Goal: Task Accomplishment & Management: Use online tool/utility

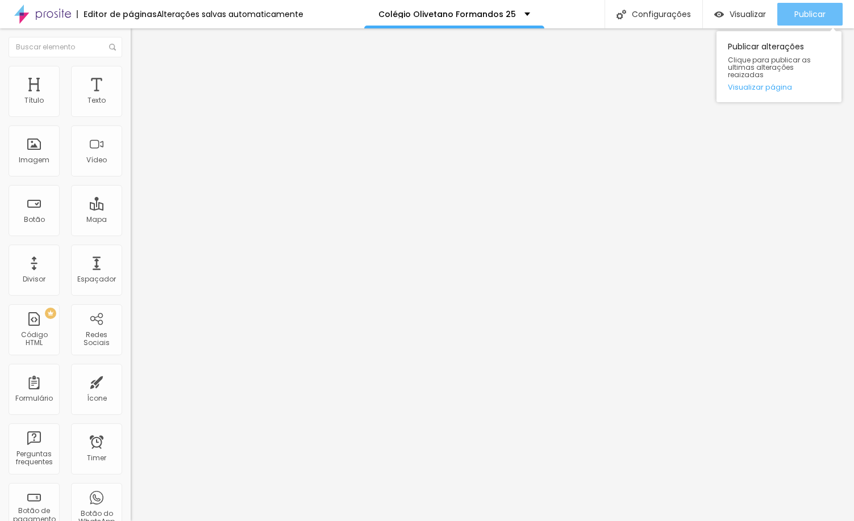
click at [817, 20] on div "Publicar" at bounding box center [809, 14] width 31 height 23
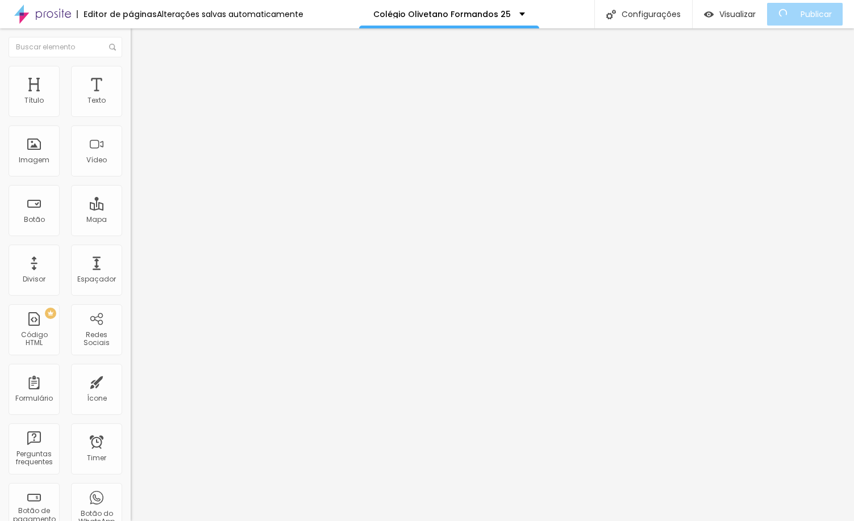
click at [131, 234] on input "text" at bounding box center [199, 228] width 136 height 11
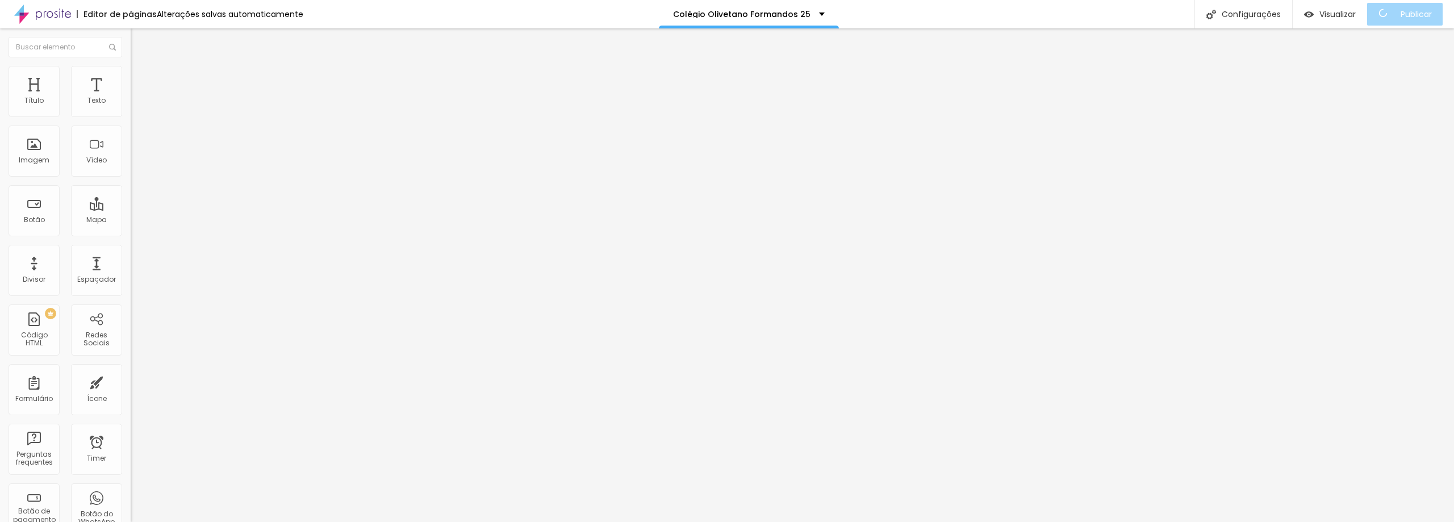
click at [131, 98] on span "Trocar imagem" at bounding box center [162, 93] width 62 height 10
click at [37, 144] on div "Imagem" at bounding box center [34, 151] width 51 height 51
click at [41, 158] on div "Imagem" at bounding box center [34, 160] width 31 height 8
click at [39, 154] on div "Imagem" at bounding box center [34, 151] width 51 height 51
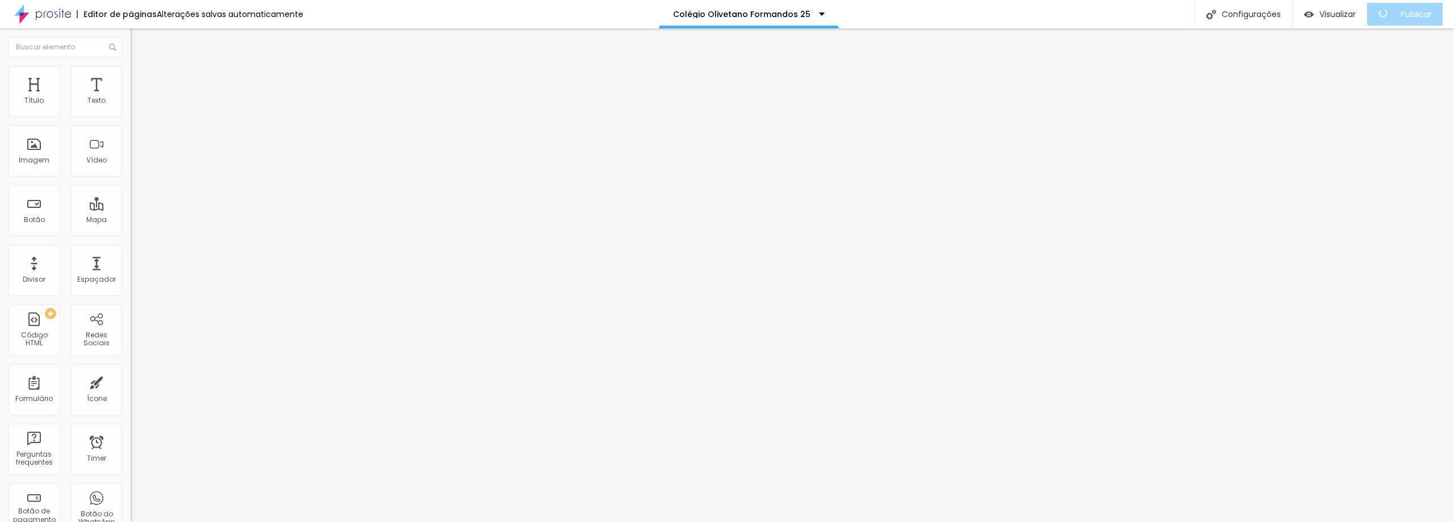
click at [131, 66] on li "Conteúdo" at bounding box center [196, 60] width 131 height 11
click at [131, 34] on button "Editar Coluna" at bounding box center [196, 41] width 131 height 26
click at [26, 162] on div "Imagem" at bounding box center [34, 160] width 31 height 8
click at [30, 161] on div "Imagem" at bounding box center [34, 160] width 31 height 8
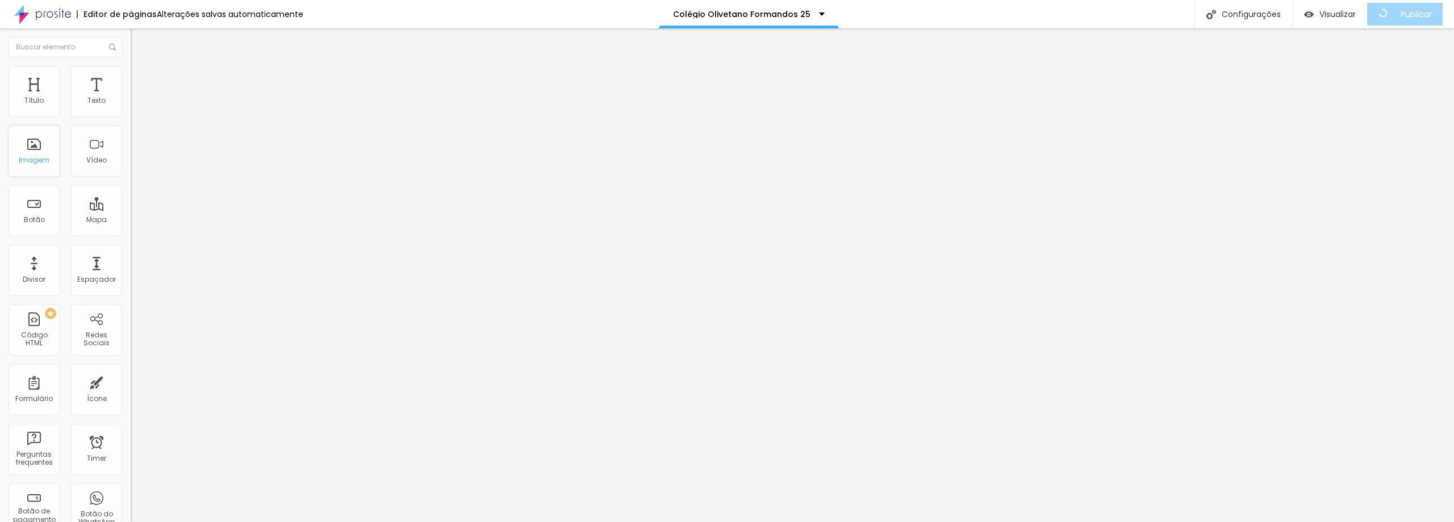
click at [41, 156] on div "Imagem" at bounding box center [34, 160] width 31 height 8
click at [35, 152] on div "Imagem" at bounding box center [34, 151] width 51 height 51
click at [139, 45] on img "button" at bounding box center [143, 41] width 9 height 9
click at [139, 41] on img "button" at bounding box center [143, 41] width 9 height 9
click at [139, 43] on img "button" at bounding box center [143, 41] width 9 height 9
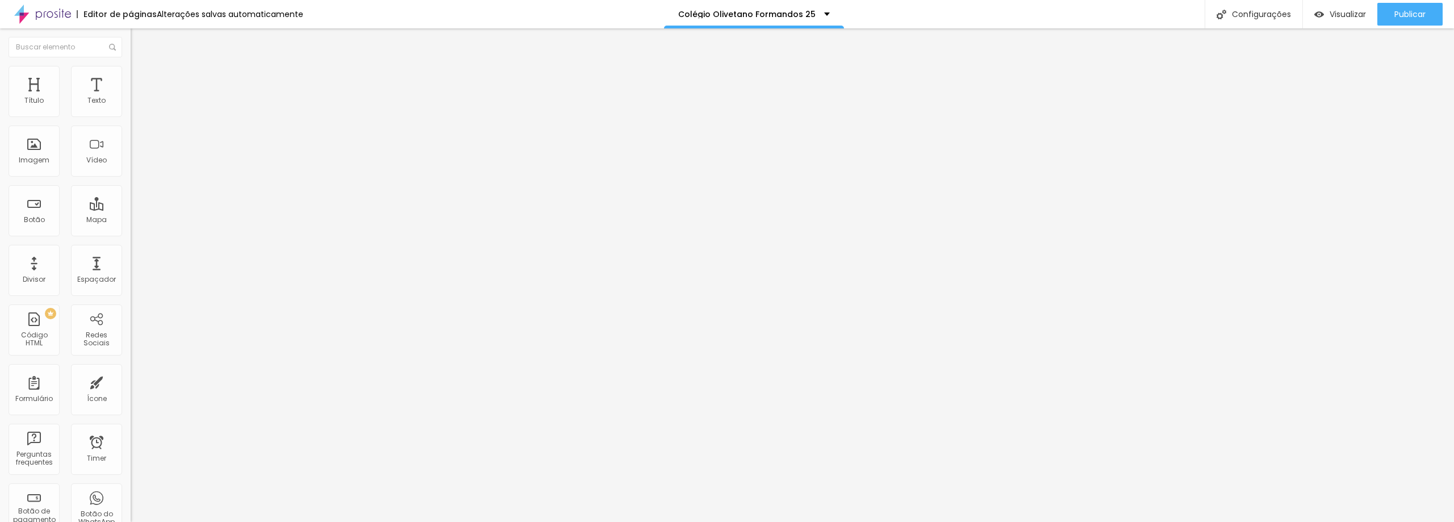
click at [139, 43] on img "button" at bounding box center [143, 41] width 9 height 9
click at [141, 67] on span "Conteúdo" at bounding box center [158, 62] width 35 height 10
click at [131, 77] on ul "Conteúdo Estilo Avançado" at bounding box center [196, 72] width 131 height 34
click at [131, 87] on li "Avançado" at bounding box center [196, 82] width 131 height 11
click at [141, 83] on span "Avançado" at bounding box center [159, 85] width 37 height 10
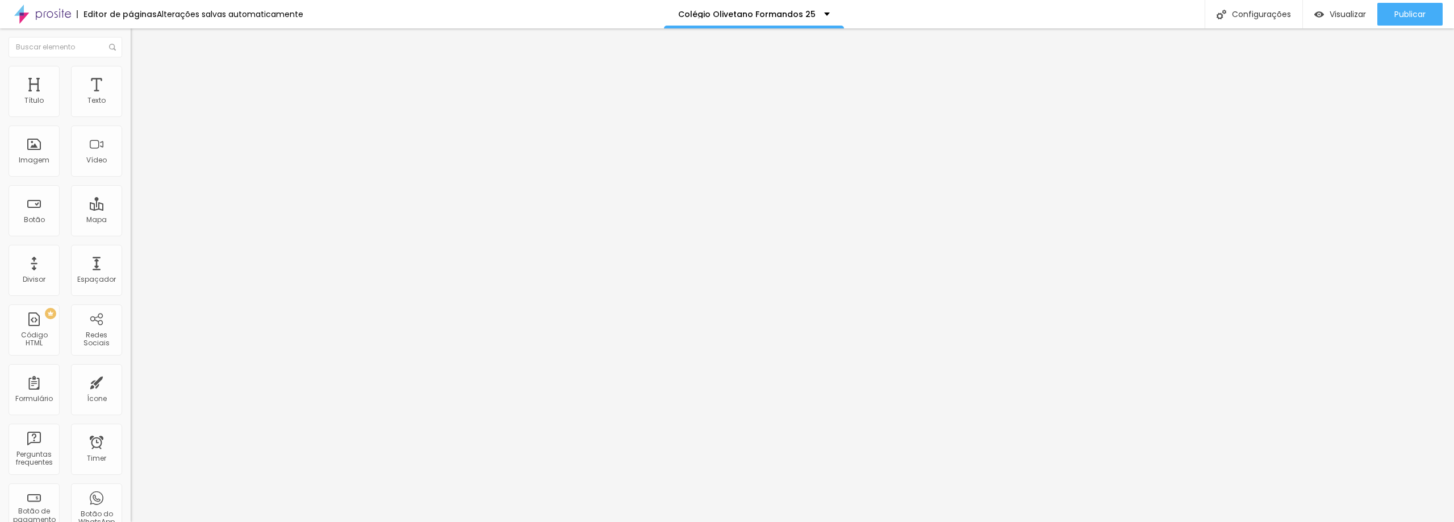
click at [131, 83] on ul "Conteúdo Estilo Avançado" at bounding box center [196, 72] width 131 height 34
click at [141, 78] on span "Estilo" at bounding box center [150, 74] width 18 height 10
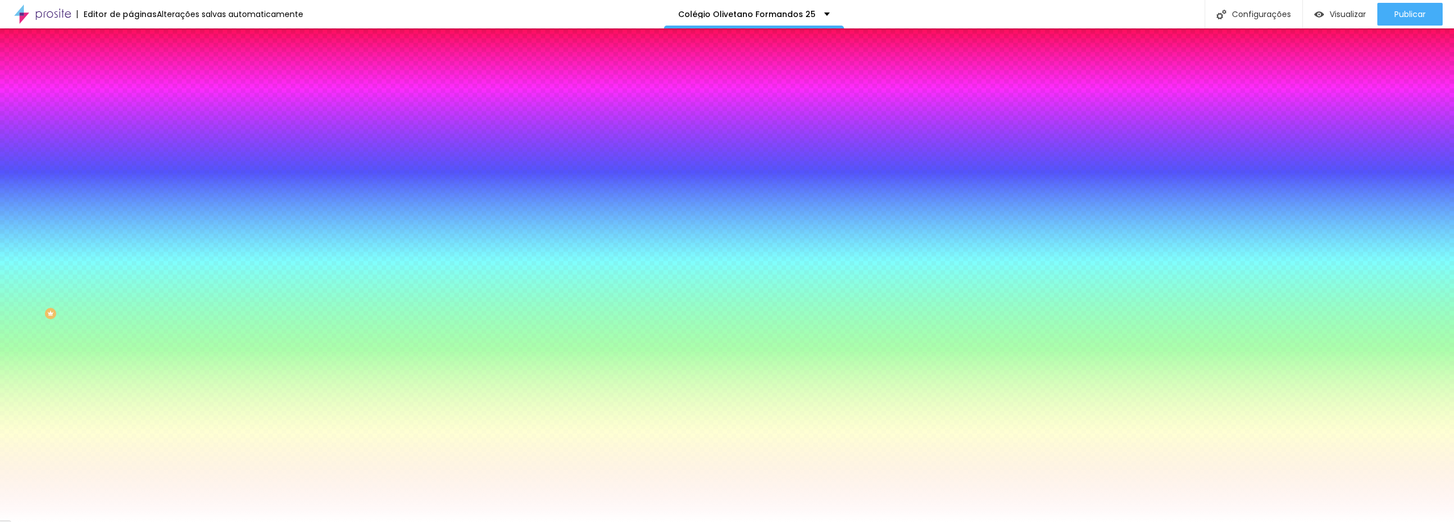
click at [141, 67] on span "Conteúdo" at bounding box center [158, 62] width 35 height 10
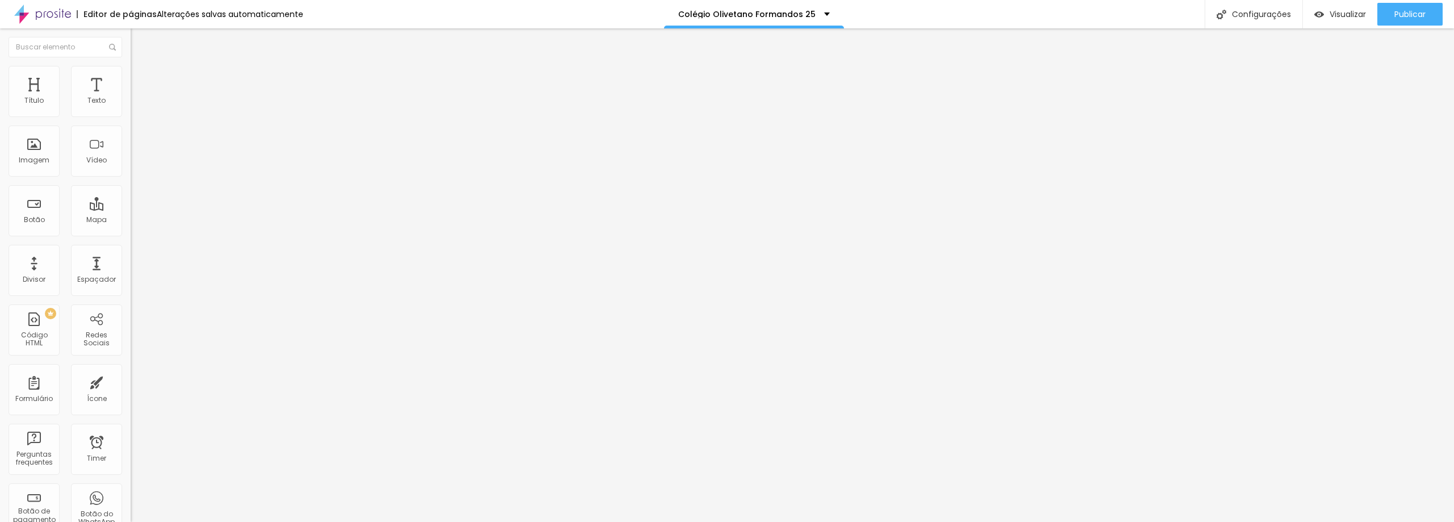
click at [139, 45] on img "button" at bounding box center [143, 41] width 9 height 9
click at [139, 40] on img "button" at bounding box center [143, 41] width 9 height 9
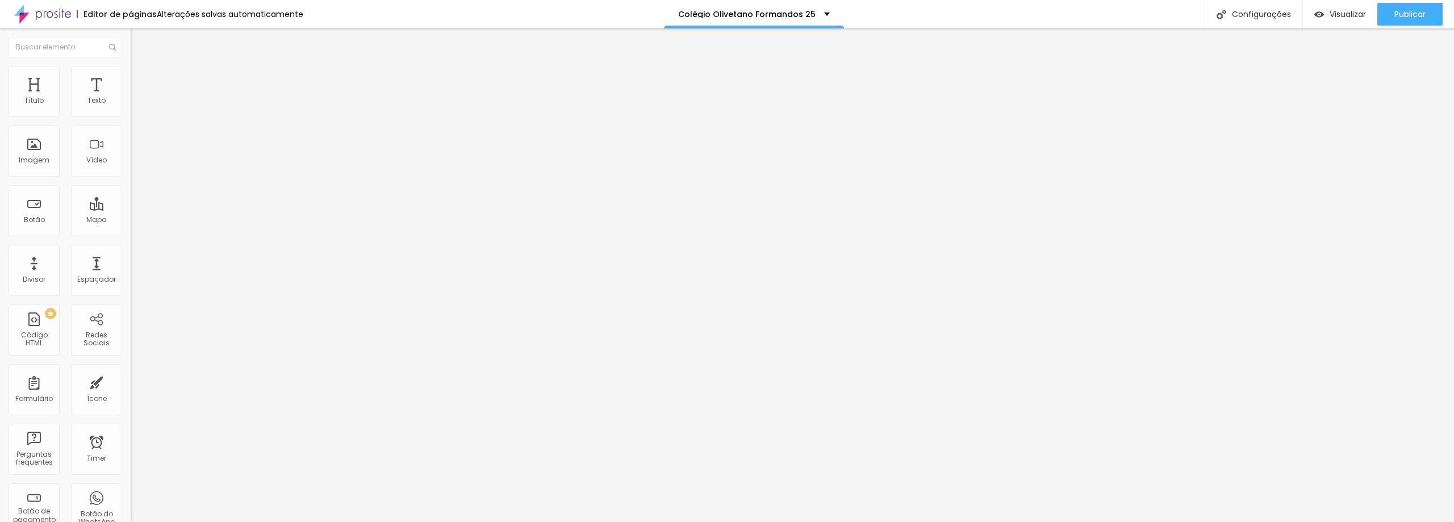
click at [139, 40] on img "button" at bounding box center [143, 41] width 9 height 9
click at [131, 97] on div "Trocar imagem" at bounding box center [196, 93] width 131 height 8
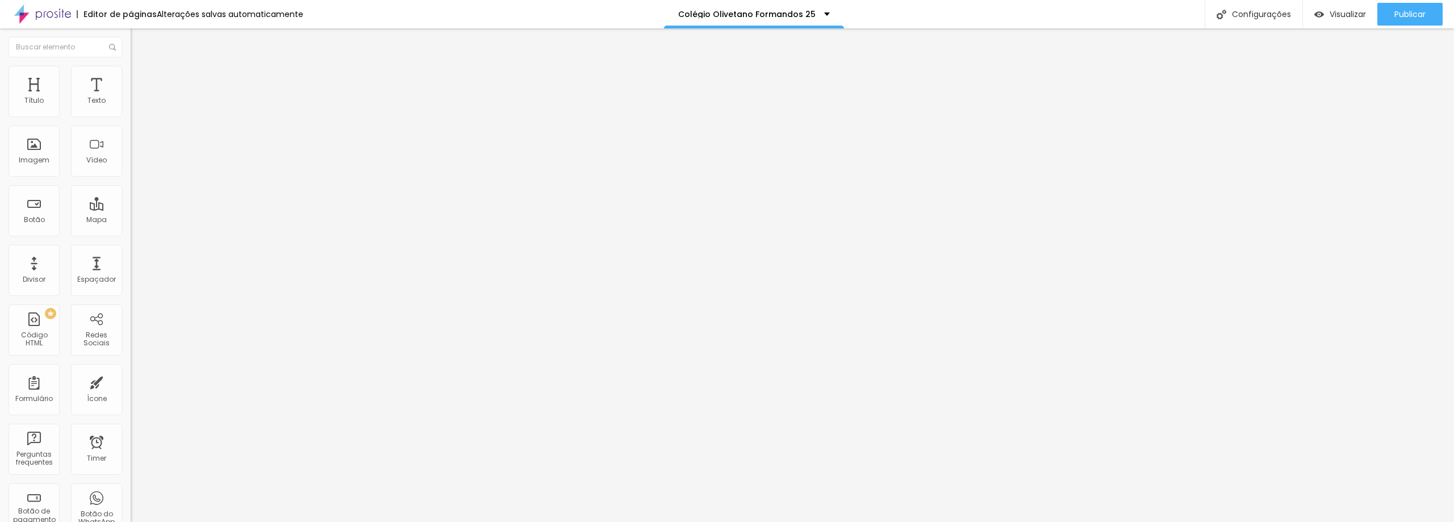
click at [139, 43] on img "button" at bounding box center [143, 41] width 9 height 9
click at [42, 165] on div "Imagem" at bounding box center [34, 151] width 51 height 51
click at [141, 67] on span "Conteúdo" at bounding box center [158, 62] width 35 height 10
click at [131, 95] on div "Alinhamento" at bounding box center [196, 92] width 131 height 7
click at [141, 83] on span "Avançado" at bounding box center [159, 85] width 37 height 10
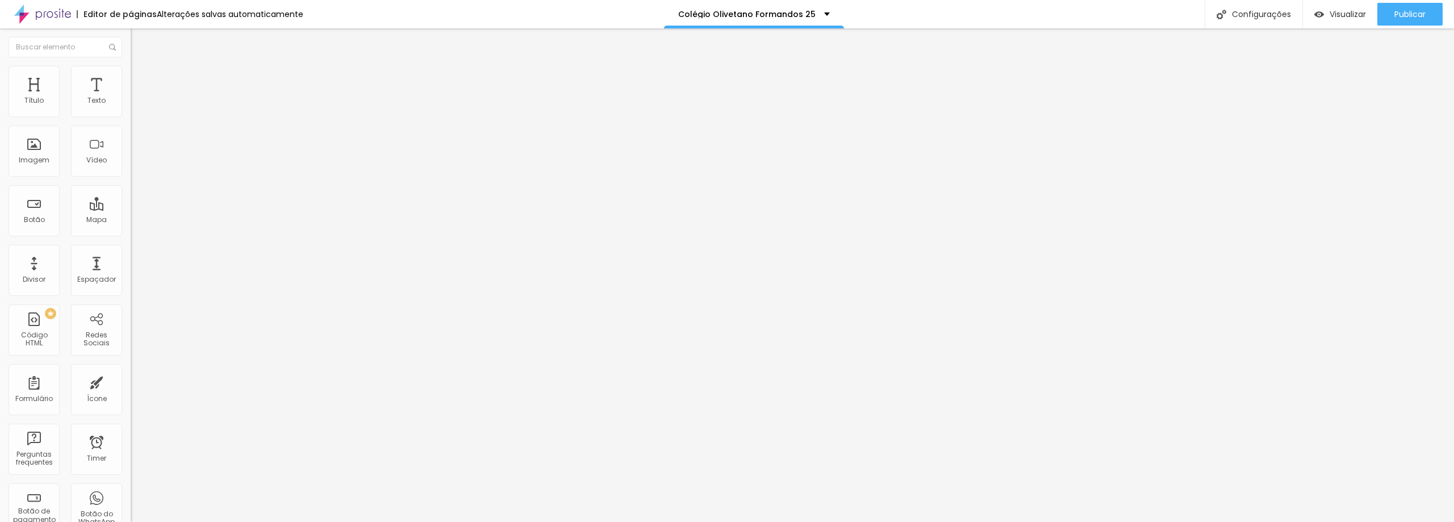
click at [141, 78] on span "Estilo" at bounding box center [150, 74] width 18 height 10
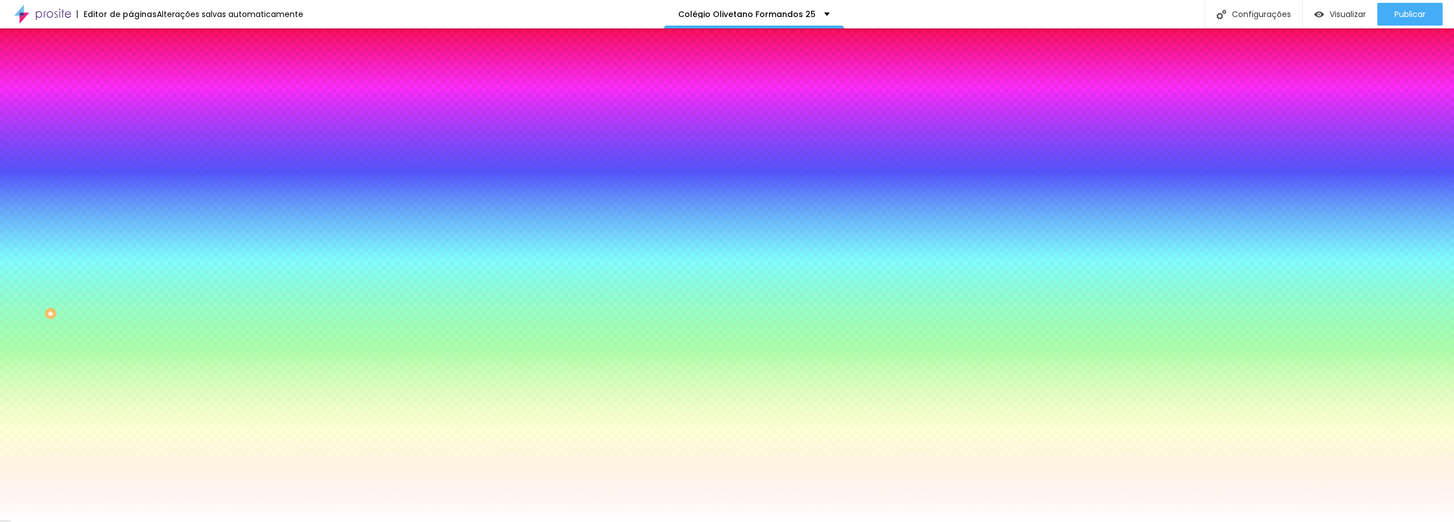
click at [141, 67] on span "Conteúdo" at bounding box center [158, 62] width 35 height 10
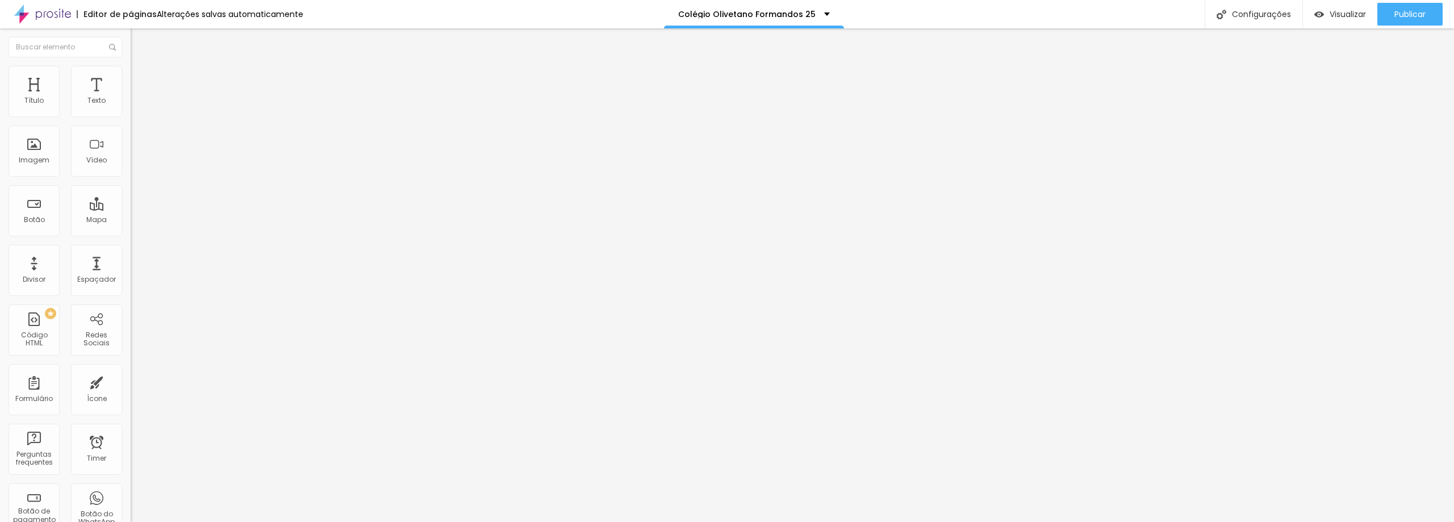
click at [131, 95] on div "Alinhamento" at bounding box center [196, 92] width 131 height 7
click at [139, 43] on img "button" at bounding box center [143, 41] width 9 height 9
click at [131, 98] on span "Adicionar imagem" at bounding box center [167, 93] width 73 height 10
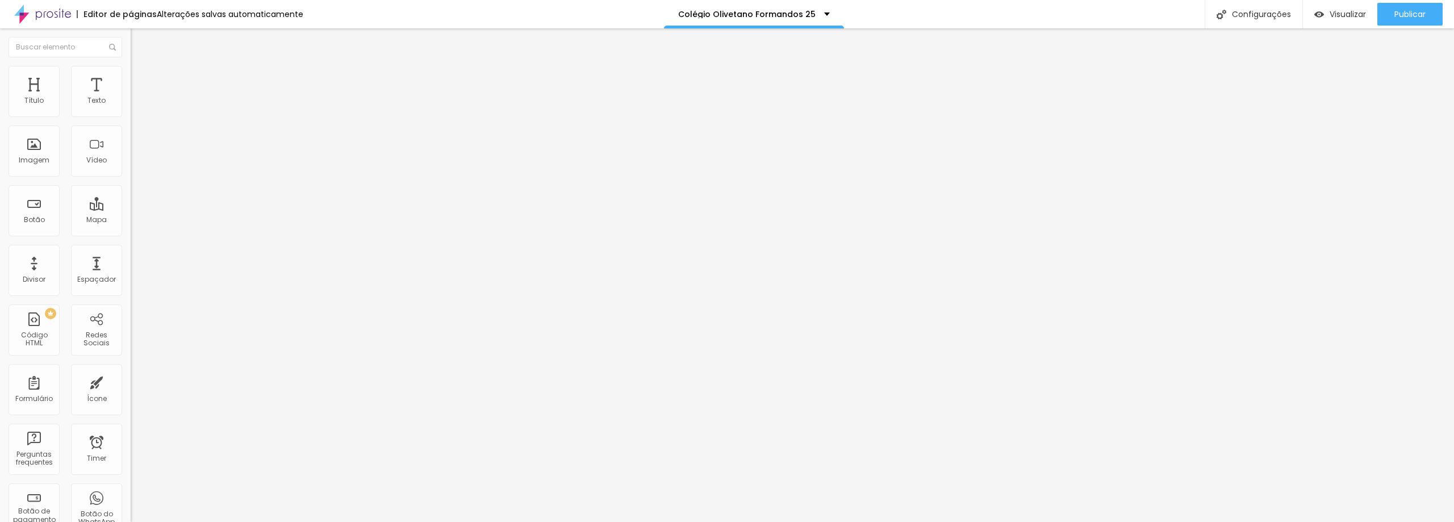
click at [131, 98] on span "Trocar imagem" at bounding box center [162, 93] width 62 height 10
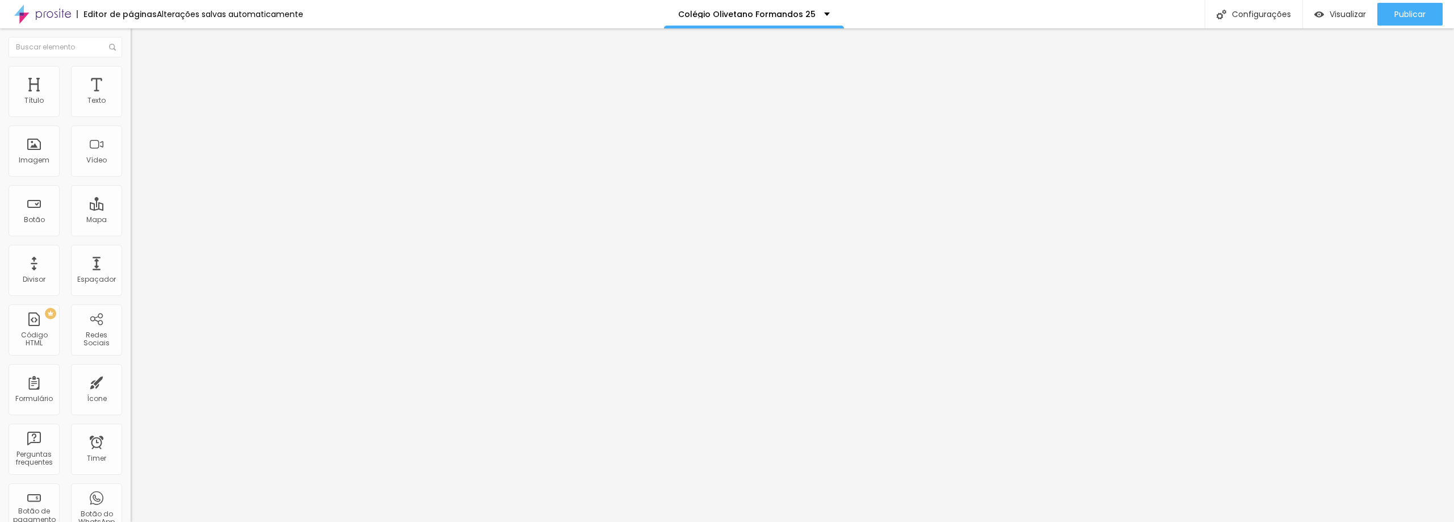
click at [131, 98] on span "Trocar imagem" at bounding box center [162, 93] width 62 height 10
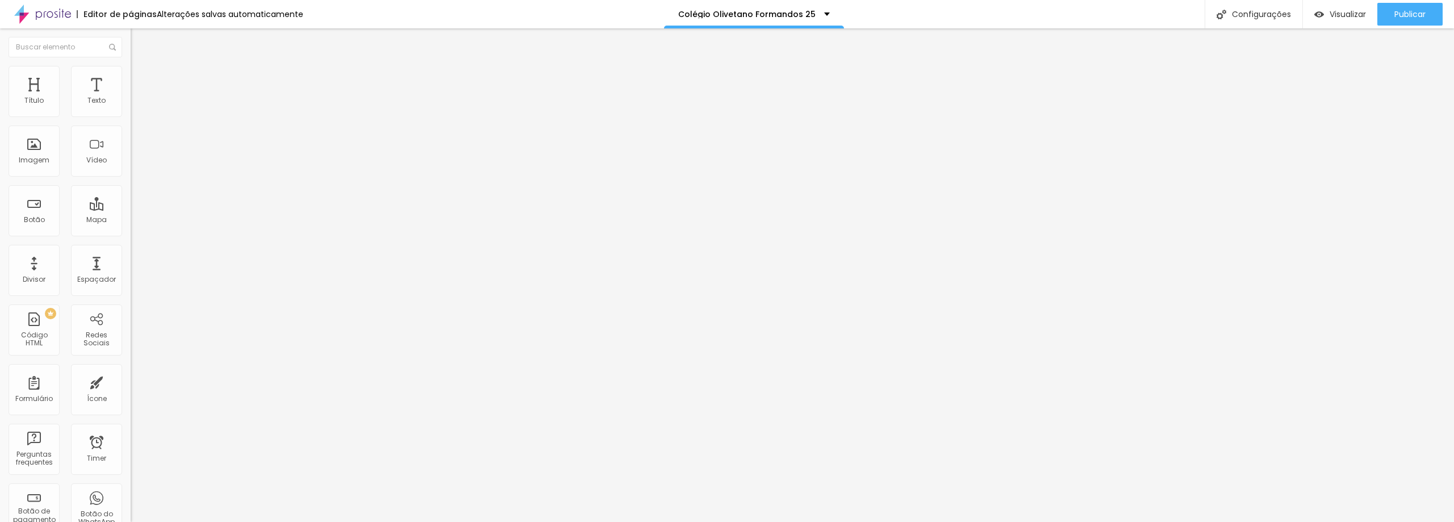
click at [131, 98] on span "Trocar imagem" at bounding box center [162, 93] width 62 height 10
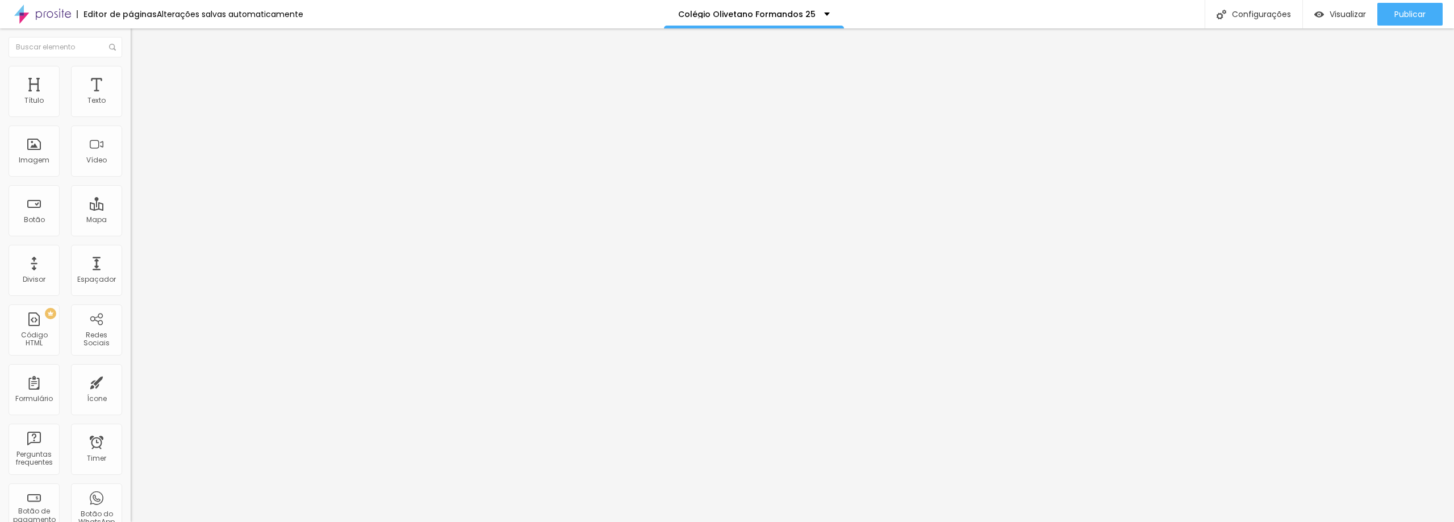
click at [131, 98] on span "Trocar imagem" at bounding box center [162, 93] width 62 height 10
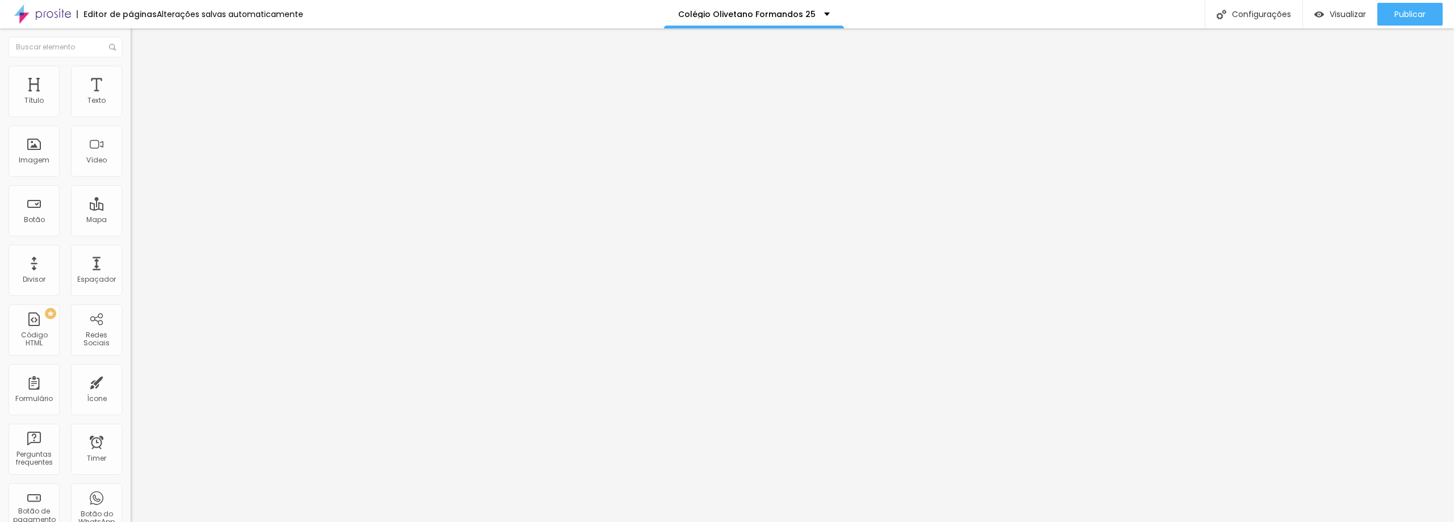
click at [131, 178] on span "Original" at bounding box center [144, 173] width 27 height 10
click at [140, 209] on span "Original" at bounding box center [153, 204] width 27 height 10
click at [131, 197] on div "Quadrado 1:1" at bounding box center [196, 193] width 131 height 7
click at [131, 190] on div "Padrão 4:3" at bounding box center [196, 186] width 131 height 7
click at [131, 185] on span "Cinema" at bounding box center [145, 180] width 28 height 10
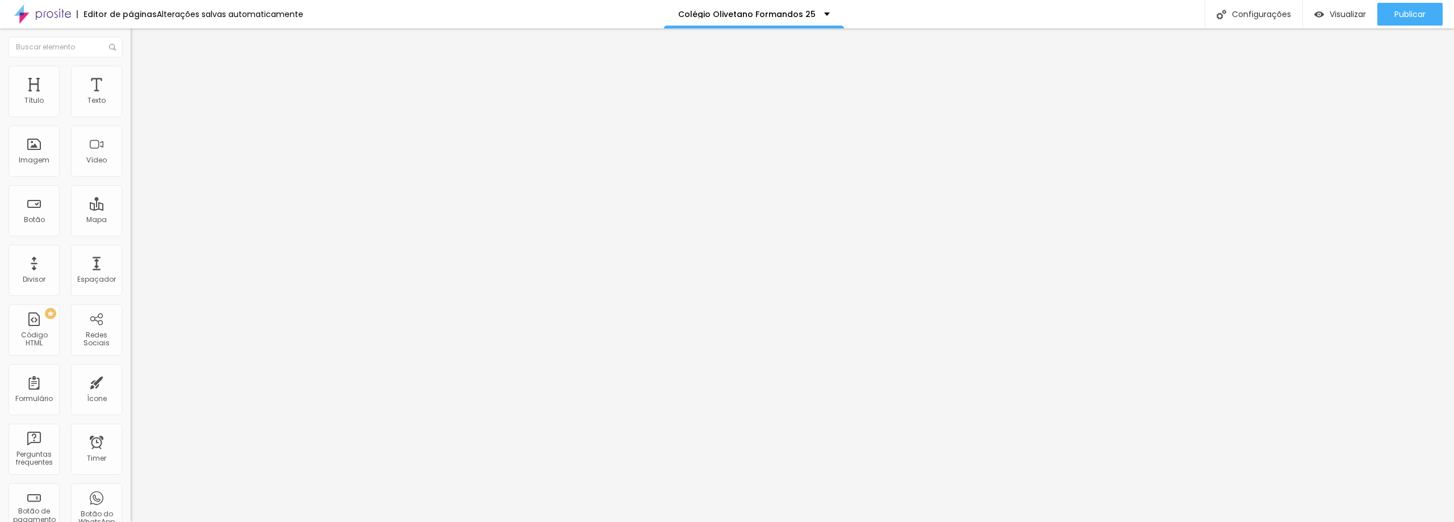
click at [131, 209] on span "Original" at bounding box center [144, 204] width 27 height 10
click at [131, 198] on span "Quadrado" at bounding box center [149, 194] width 37 height 10
click at [131, 208] on div "Original" at bounding box center [196, 204] width 131 height 7
click at [131, 77] on li "Avançado" at bounding box center [196, 82] width 131 height 11
click at [141, 78] on span "Estilo" at bounding box center [150, 74] width 18 height 10
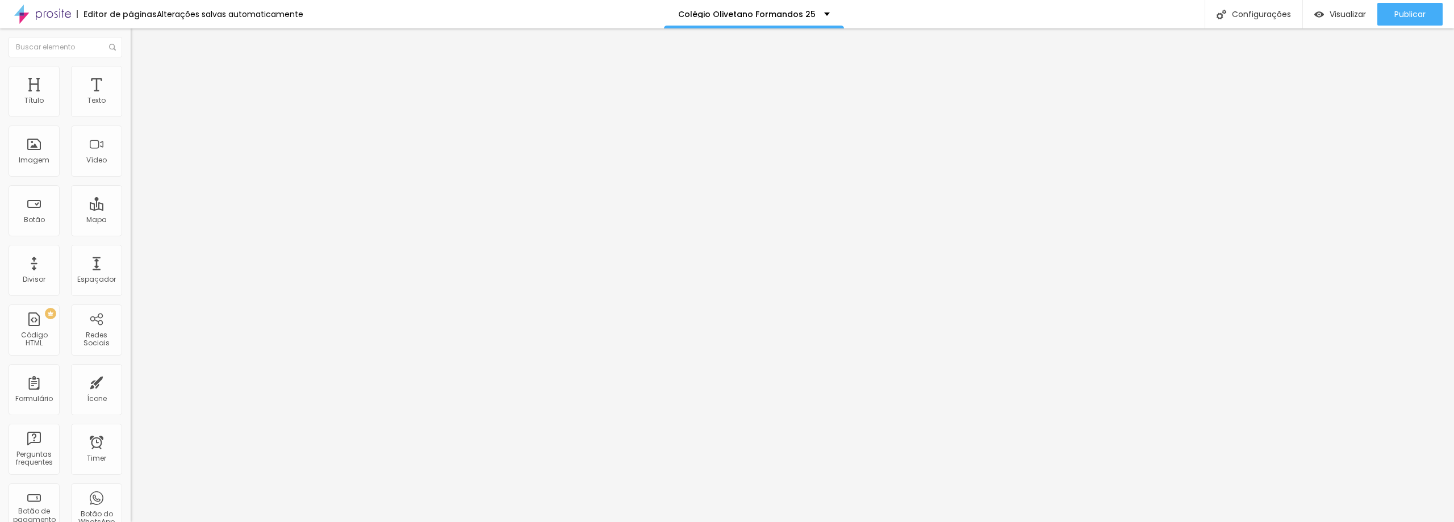
click at [131, 66] on li "Conteúdo" at bounding box center [196, 60] width 131 height 11
click at [131, 178] on span "Original" at bounding box center [144, 173] width 27 height 10
click at [131, 183] on div "Cinema 16:9" at bounding box center [196, 180] width 131 height 7
click at [131, 195] on span "Padrão" at bounding box center [144, 191] width 26 height 10
click at [131, 185] on span "Cinema" at bounding box center [145, 180] width 28 height 10
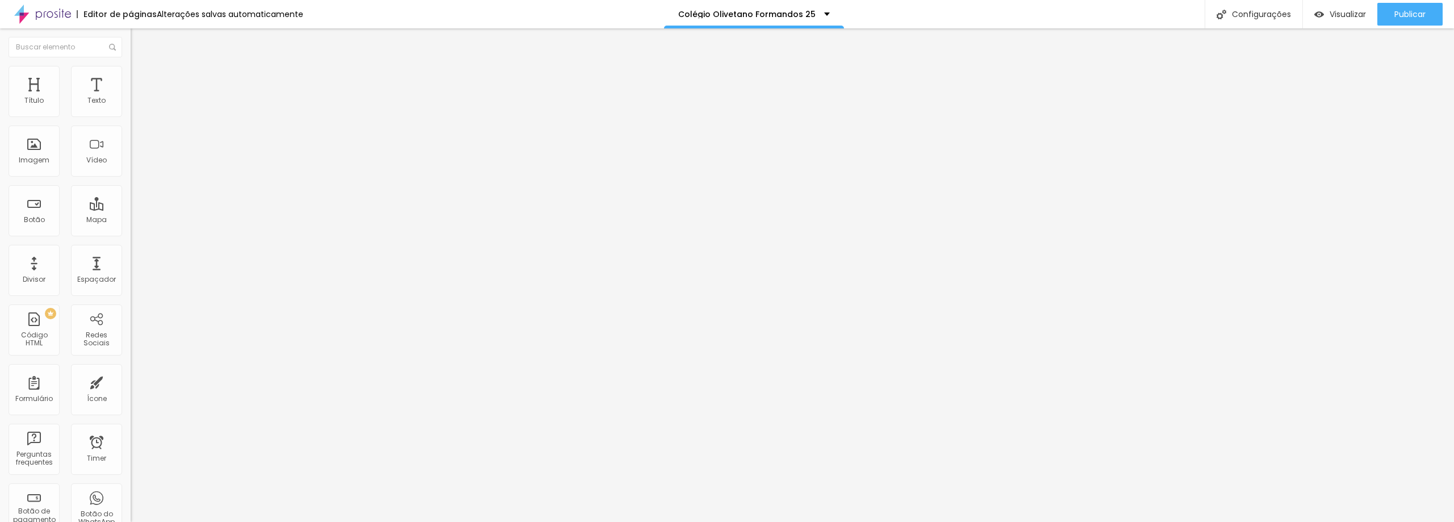
click at [131, 195] on span "Padrão" at bounding box center [144, 191] width 26 height 10
click at [131, 185] on span "Cinema" at bounding box center [145, 180] width 28 height 10
click at [131, 77] on li "Estilo" at bounding box center [196, 71] width 131 height 11
type input "40"
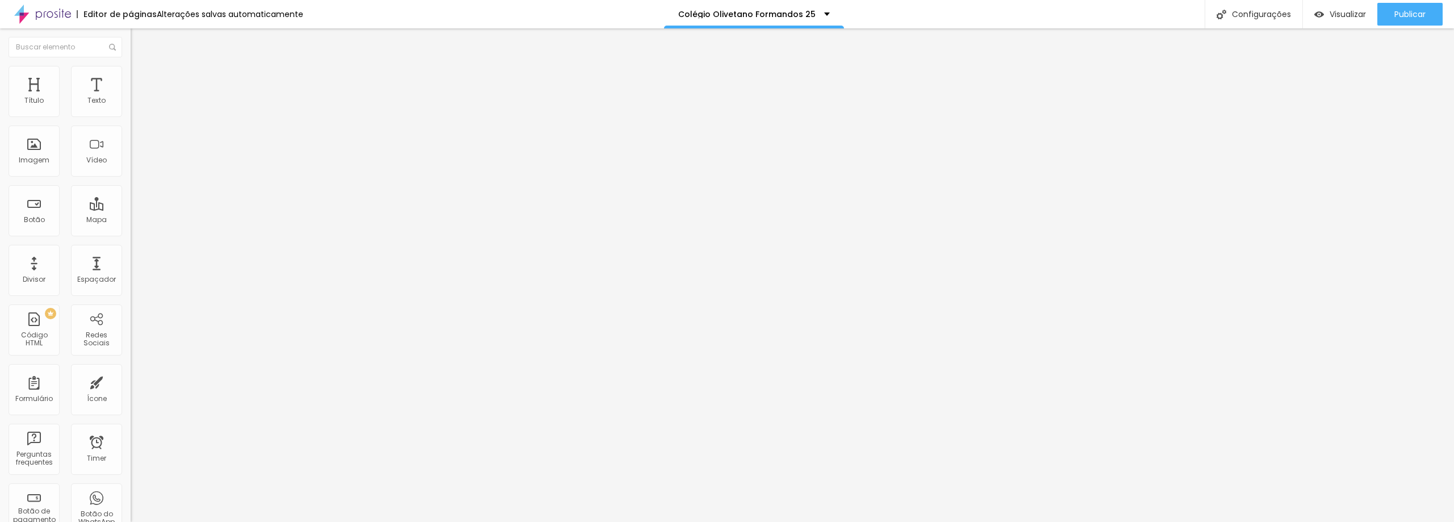
type input "20"
type input "25"
type input "40"
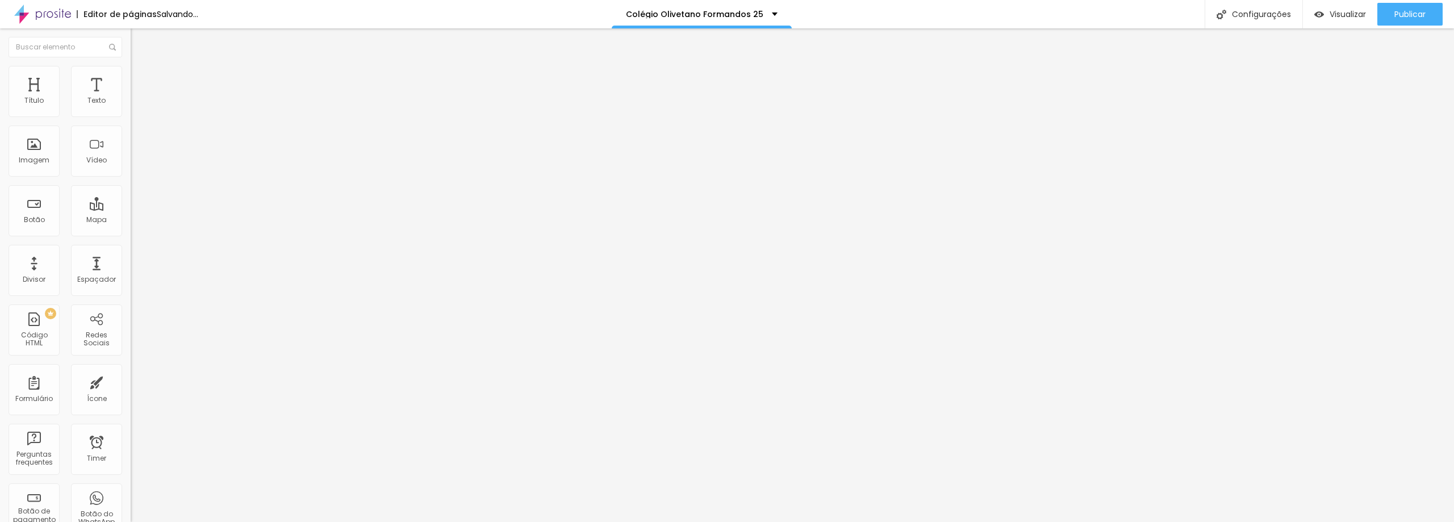
type input "40"
type input "100"
drag, startPoint x: 116, startPoint y: 121, endPoint x: 423, endPoint y: 128, distance: 306.3
click at [204, 116] on input "range" at bounding box center [167, 111] width 73 height 9
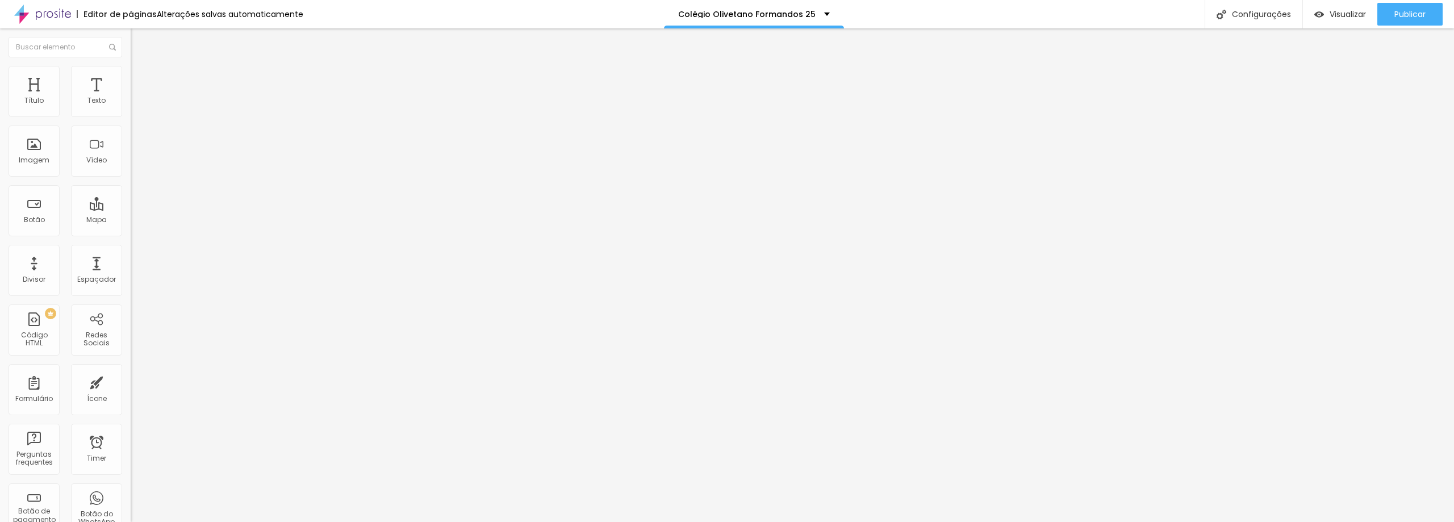
type input "2"
type input "8"
type input "102"
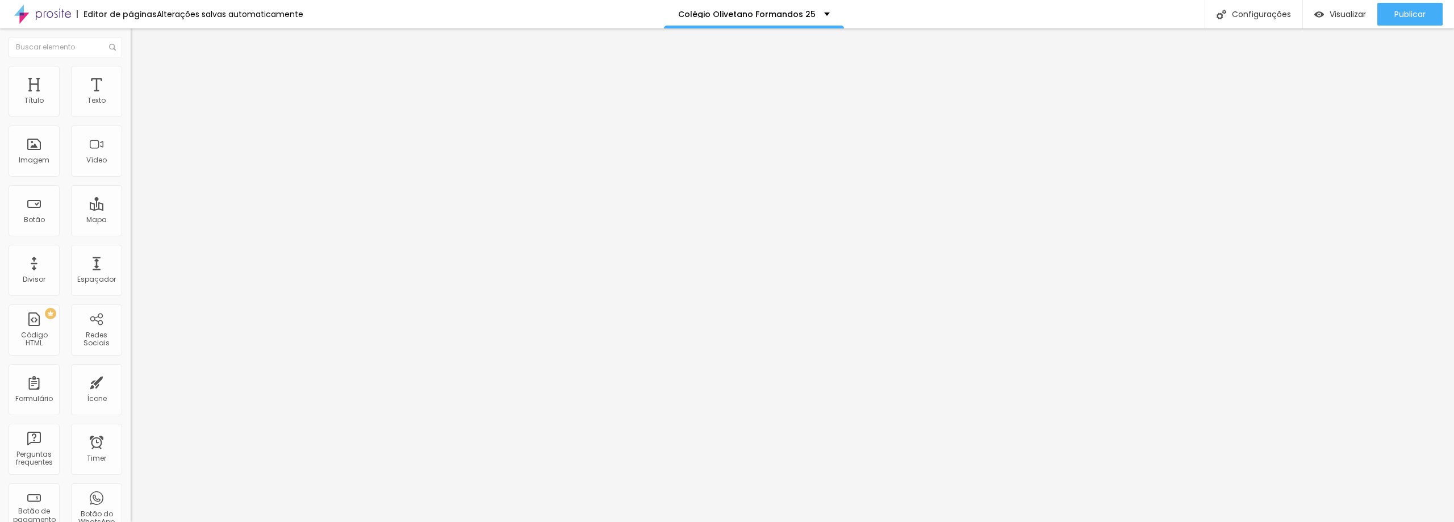
type input "102"
type input "86"
type input "11"
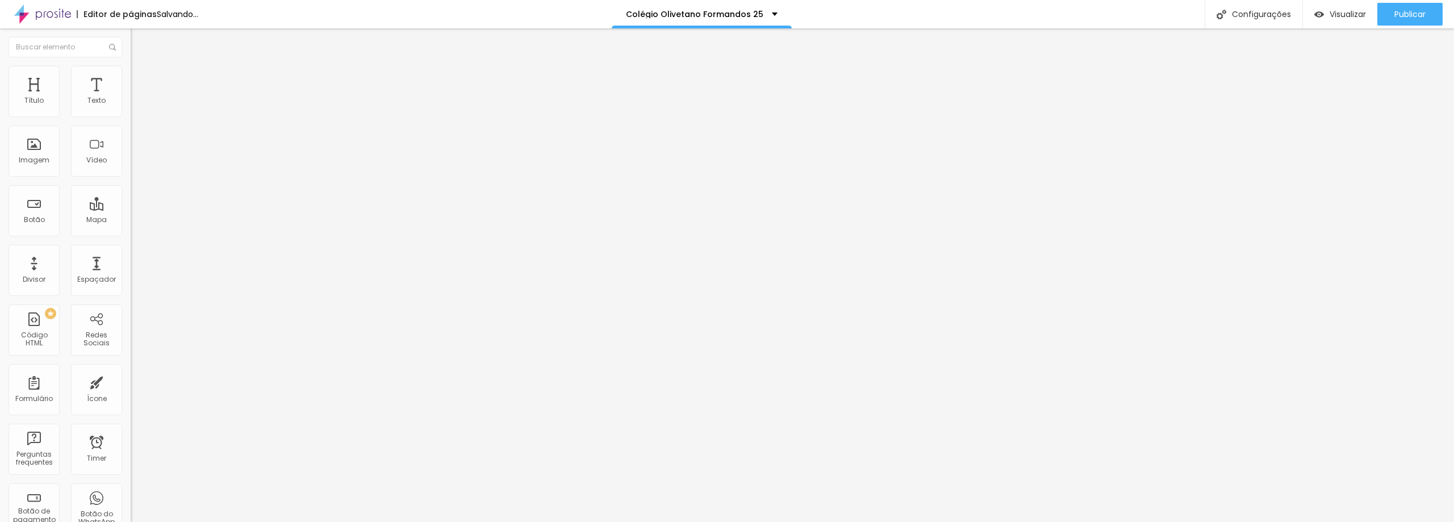
type input "0"
drag, startPoint x: 30, startPoint y: 143, endPoint x: -101, endPoint y: 142, distance: 130.1
click at [131, 249] on input "range" at bounding box center [167, 253] width 73 height 9
click at [131, 77] on li "Avançado" at bounding box center [196, 82] width 131 height 11
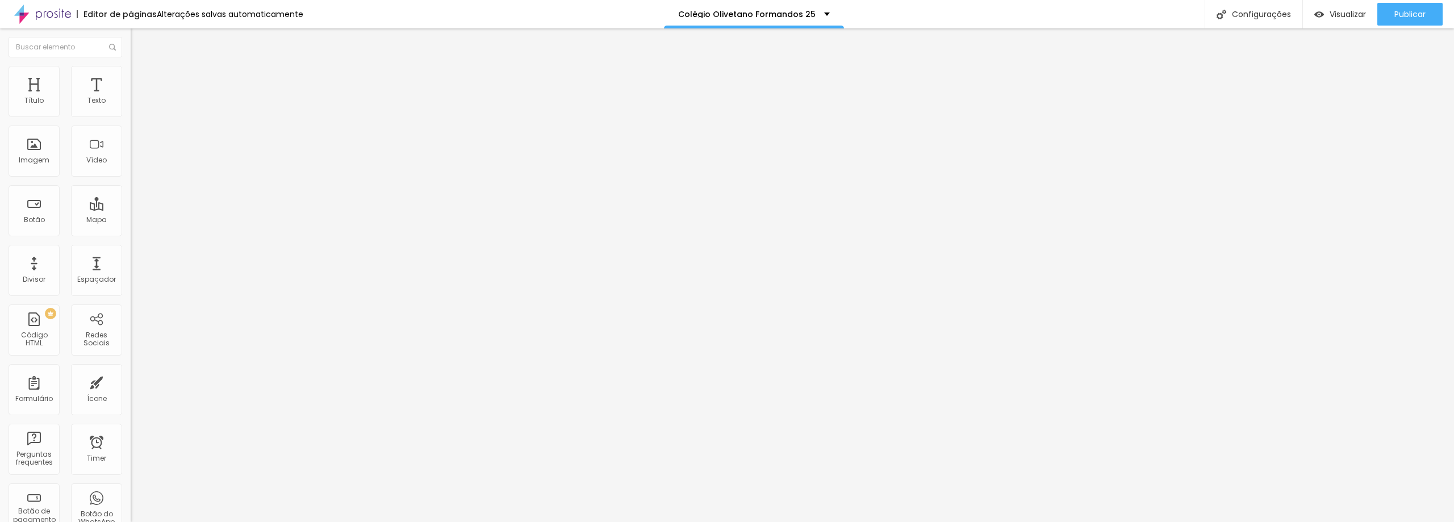
click at [139, 45] on img "button" at bounding box center [143, 41] width 9 height 9
drag, startPoint x: 122, startPoint y: 68, endPoint x: 129, endPoint y: 62, distance: 9.7
click at [122, 68] on div "Título Texto Imagem Vídeo Botão Mapa Divisor Espaçador PREMIUM Código HTML Rede…" at bounding box center [65, 275] width 131 height 494
click at [131, 98] on span "Trocar imagem" at bounding box center [162, 93] width 62 height 10
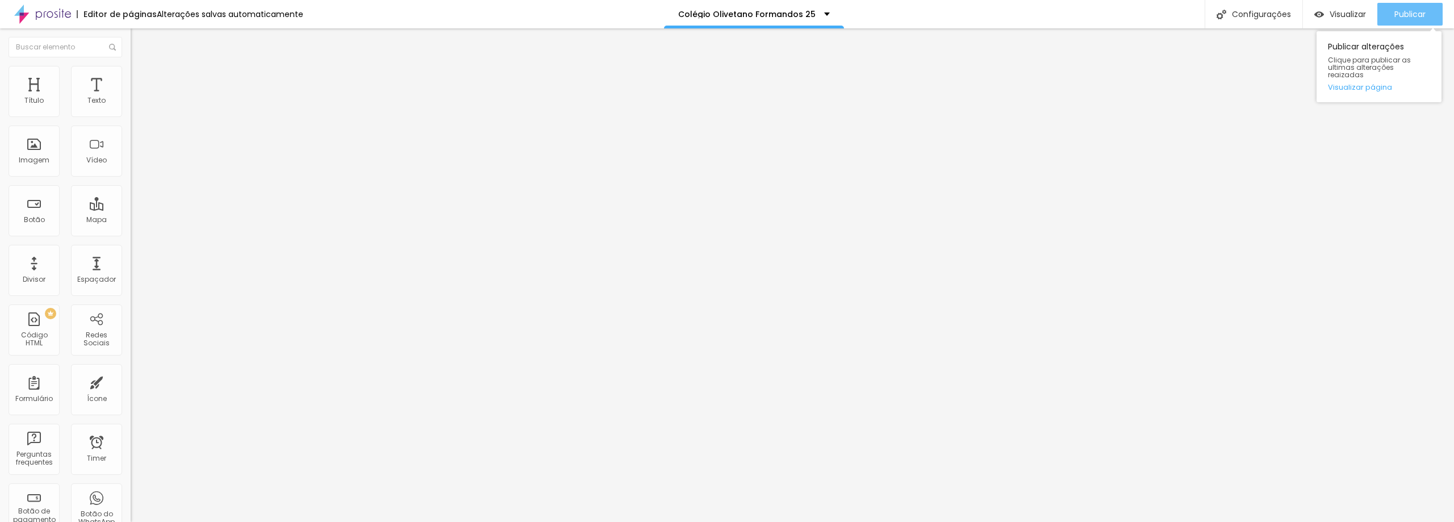
click at [1389, 13] on button "Publicar" at bounding box center [1410, 14] width 65 height 23
click at [131, 98] on span "Trocar imagem" at bounding box center [162, 93] width 62 height 10
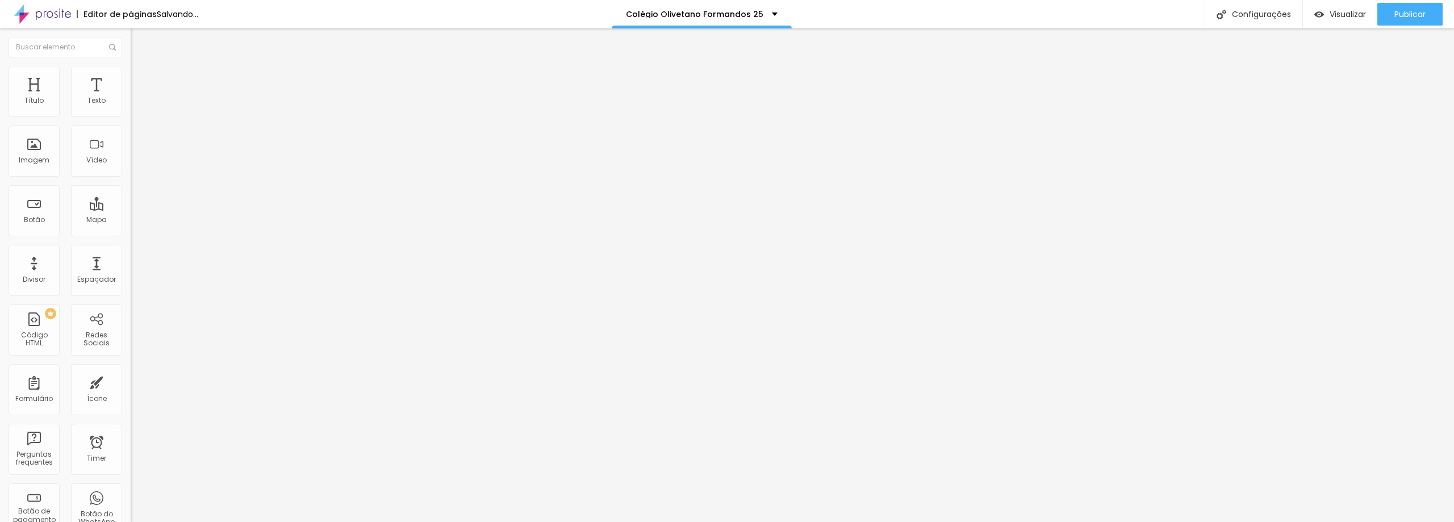
click at [131, 98] on span "Trocar imagem" at bounding box center [162, 93] width 62 height 10
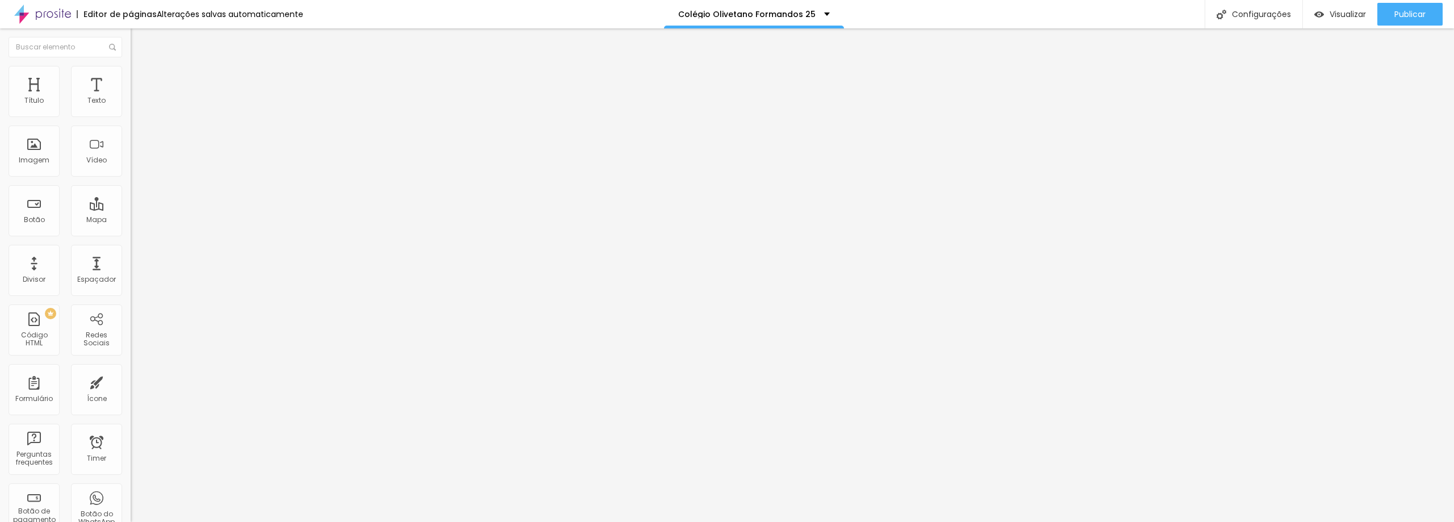
click at [131, 98] on span "Trocar imagem" at bounding box center [162, 93] width 62 height 10
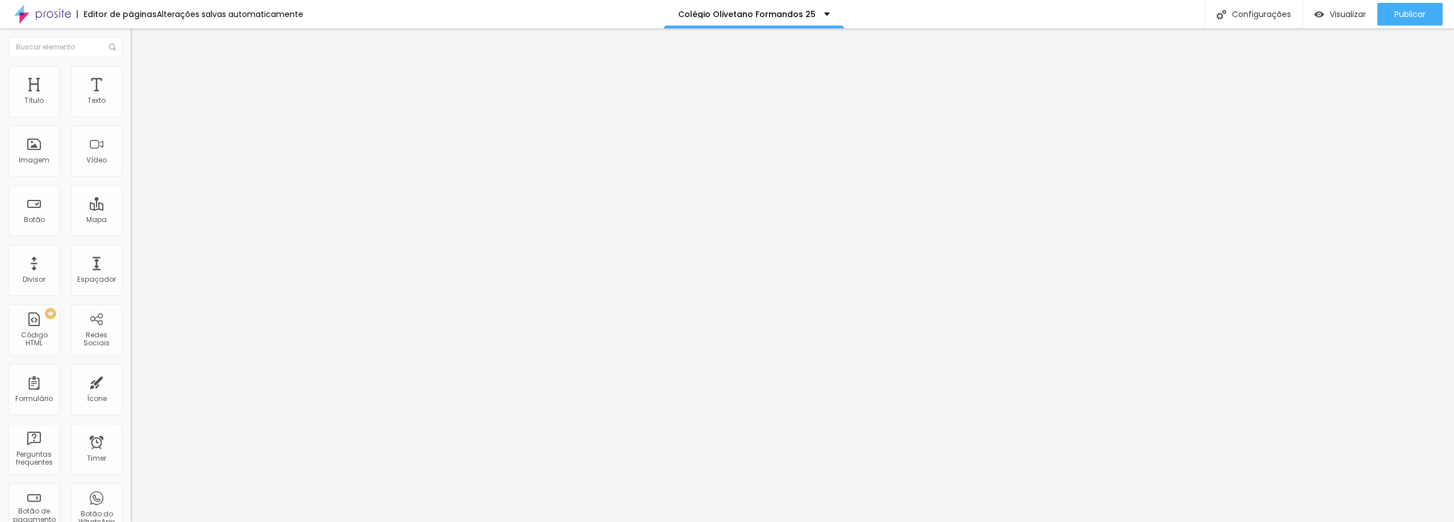
click at [131, 98] on span "Trocar imagem" at bounding box center [162, 93] width 62 height 10
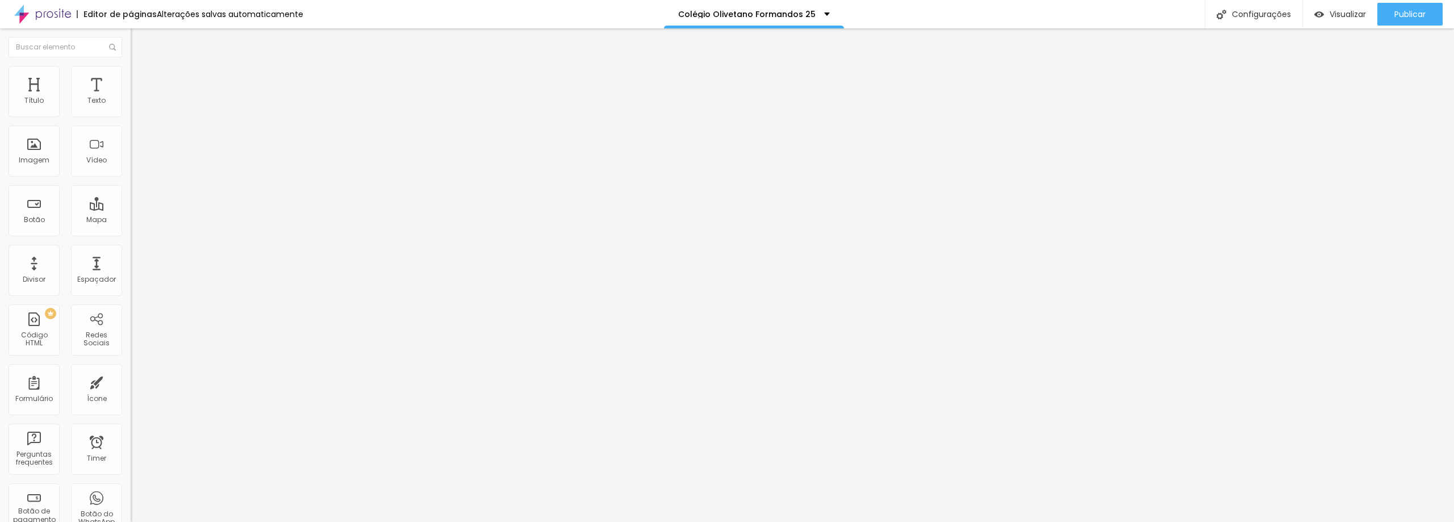
click at [131, 98] on span "Trocar imagem" at bounding box center [162, 93] width 62 height 10
click at [13, 169] on div "Imagem" at bounding box center [34, 151] width 51 height 51
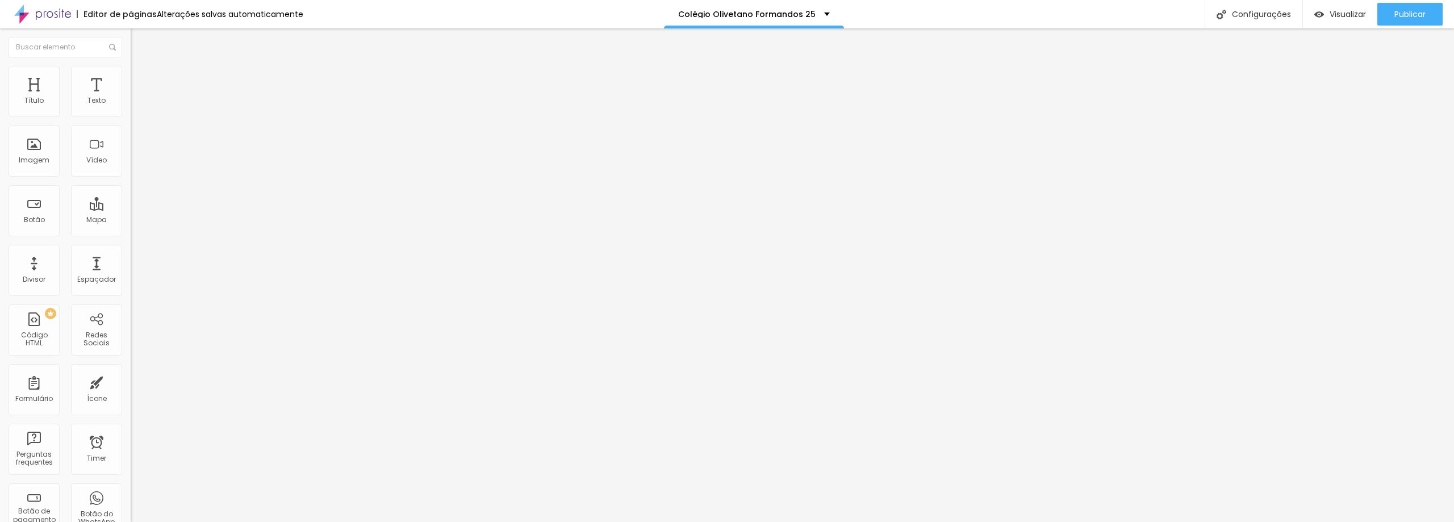
click at [131, 97] on div "Adicionar imagem" at bounding box center [196, 93] width 131 height 8
click at [131, 98] on span "Adicionar imagem" at bounding box center [167, 93] width 73 height 10
click at [131, 98] on span "Trocar imagem" at bounding box center [162, 93] width 62 height 10
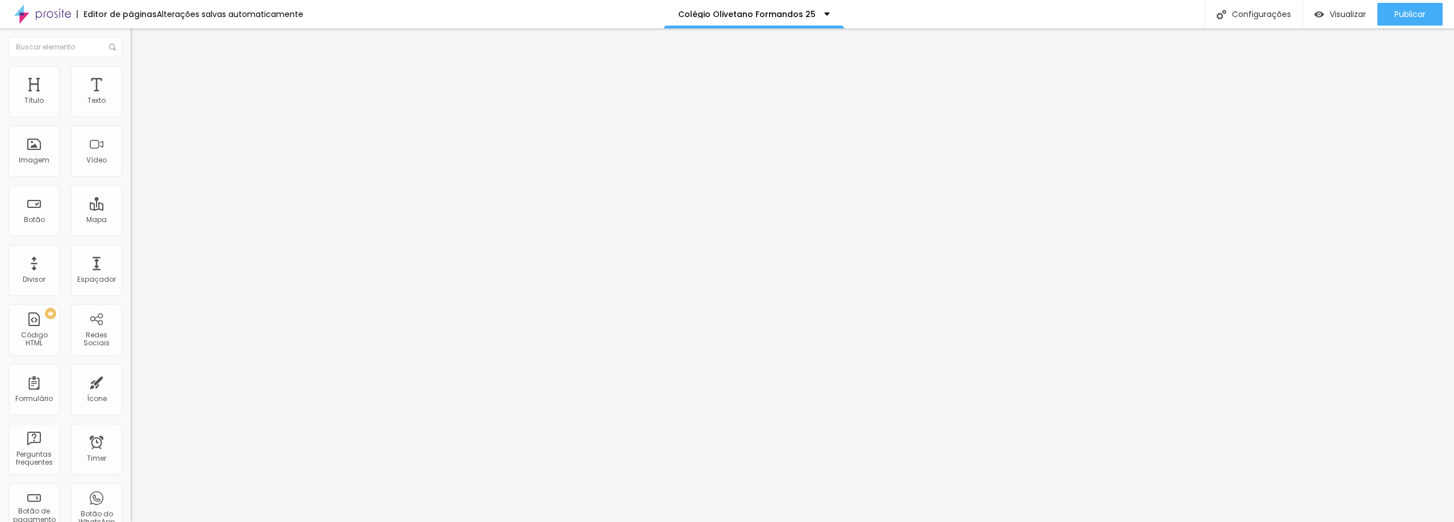
click at [131, 98] on span "Trocar imagem" at bounding box center [162, 93] width 62 height 10
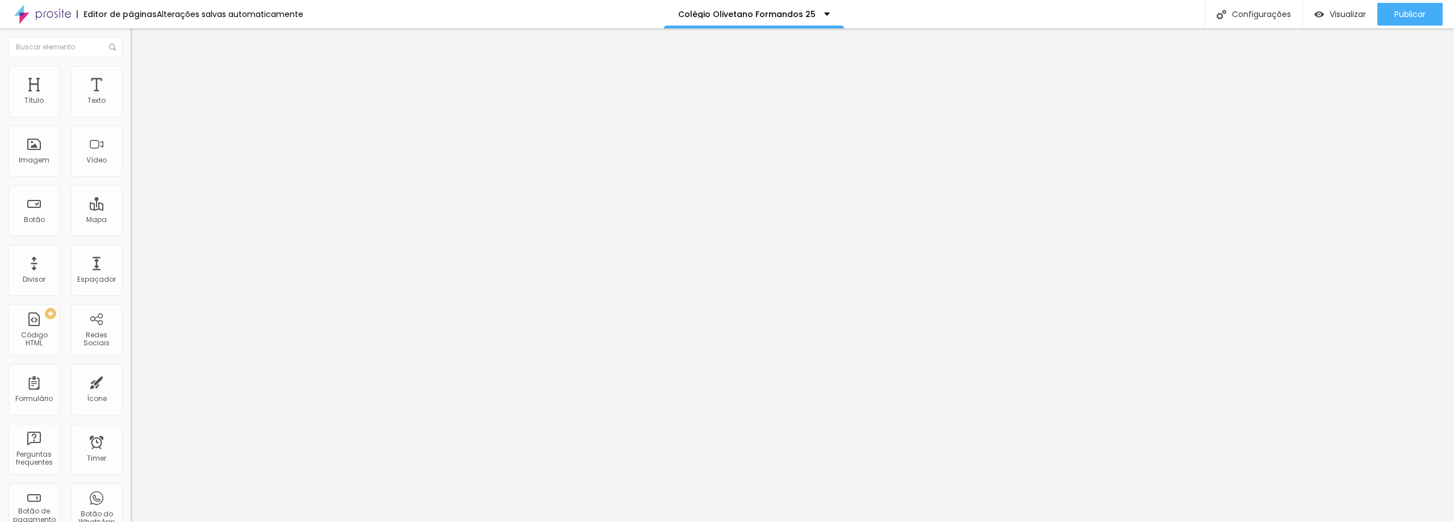
click at [139, 39] on img "button" at bounding box center [143, 41] width 9 height 9
click at [131, 40] on button "Editar Coluna" at bounding box center [196, 41] width 131 height 26
click at [141, 82] on span "Avançado" at bounding box center [159, 85] width 37 height 10
type input "15"
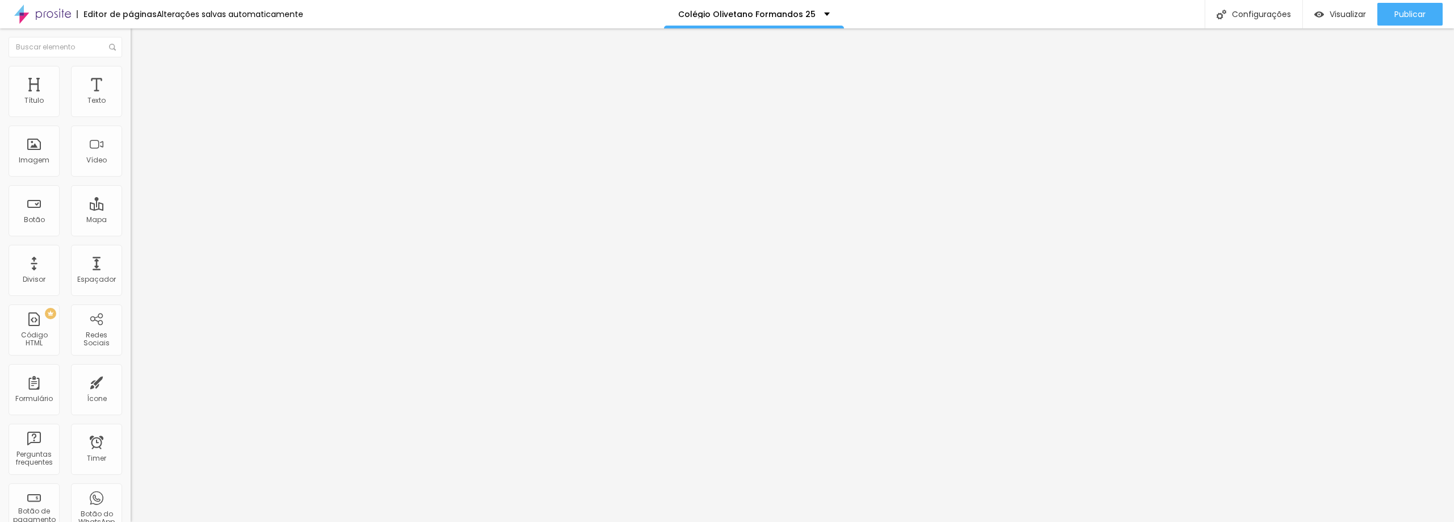
type input "30"
type input "45"
type input "50"
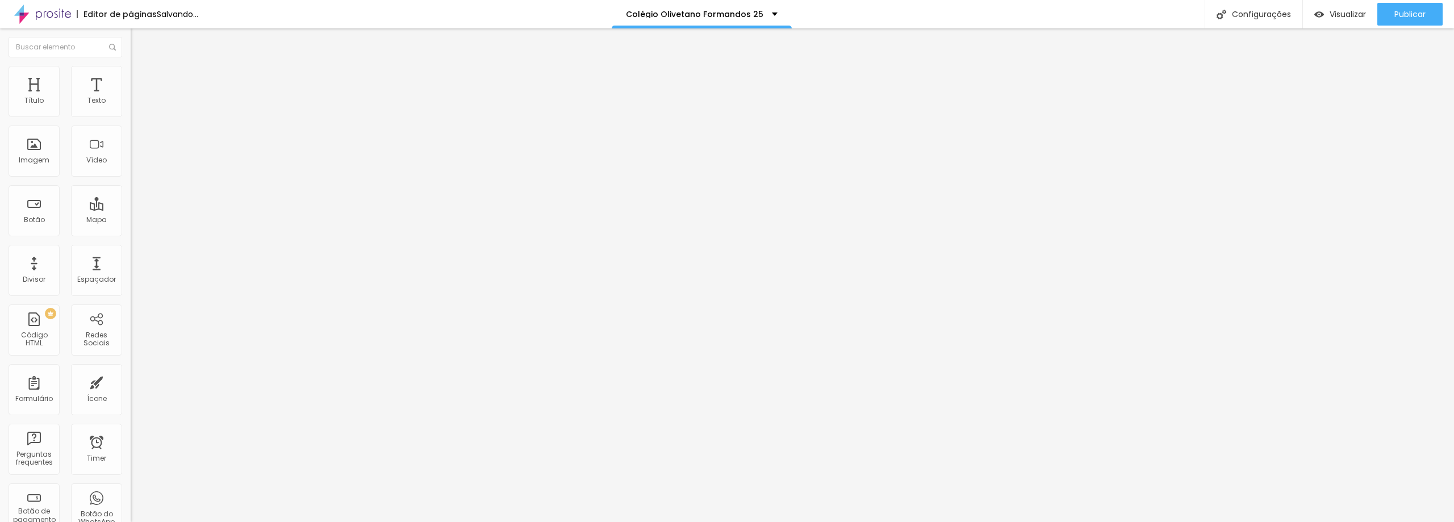
type input "50"
drag, startPoint x: 41, startPoint y: 110, endPoint x: 90, endPoint y: 111, distance: 49.5
click at [131, 220] on input "range" at bounding box center [167, 224] width 73 height 9
type input "40"
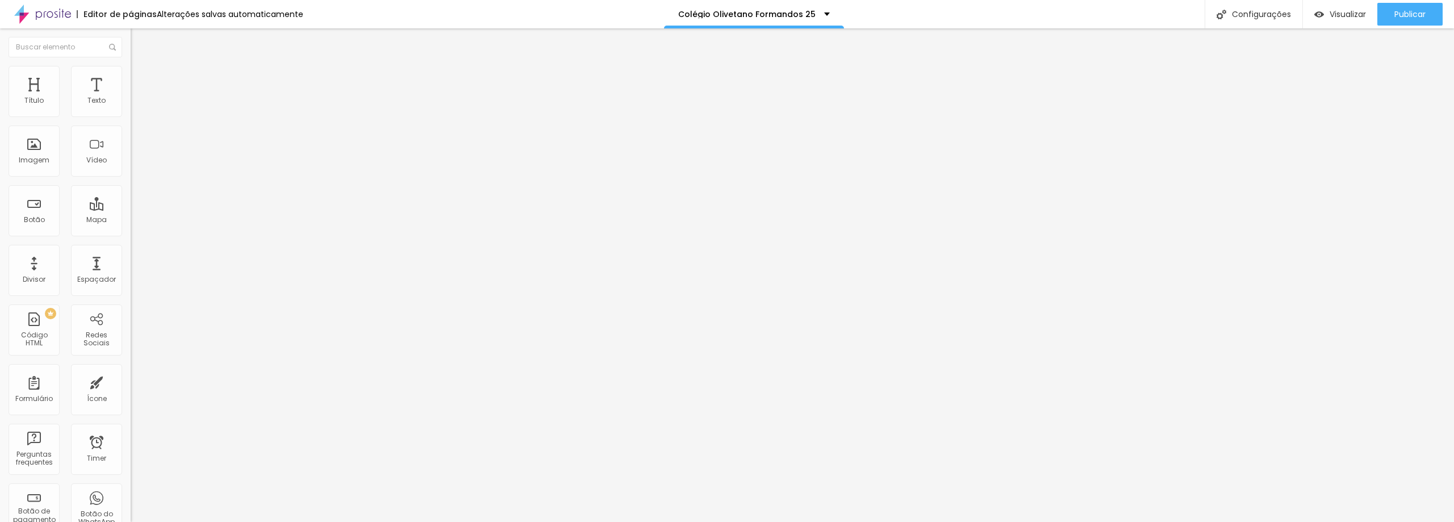
type input "0"
drag, startPoint x: 77, startPoint y: 112, endPoint x: -26, endPoint y: 111, distance: 102.8
type input "0"
click at [131, 220] on input "range" at bounding box center [167, 224] width 73 height 9
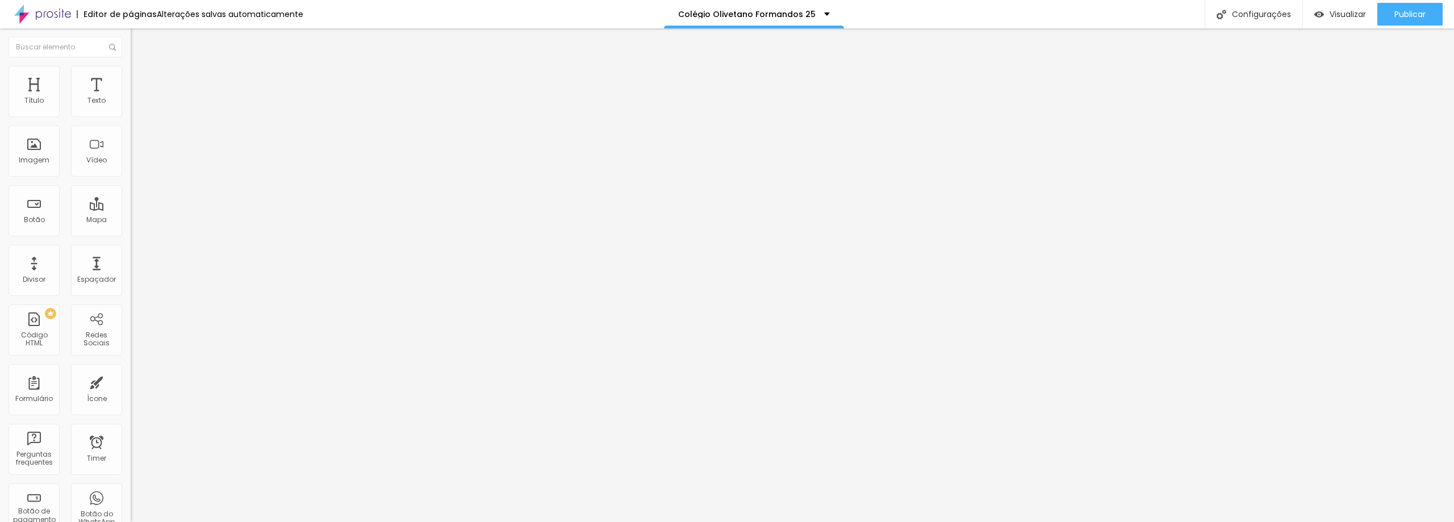
click at [141, 78] on span "Estilo" at bounding box center [150, 74] width 18 height 10
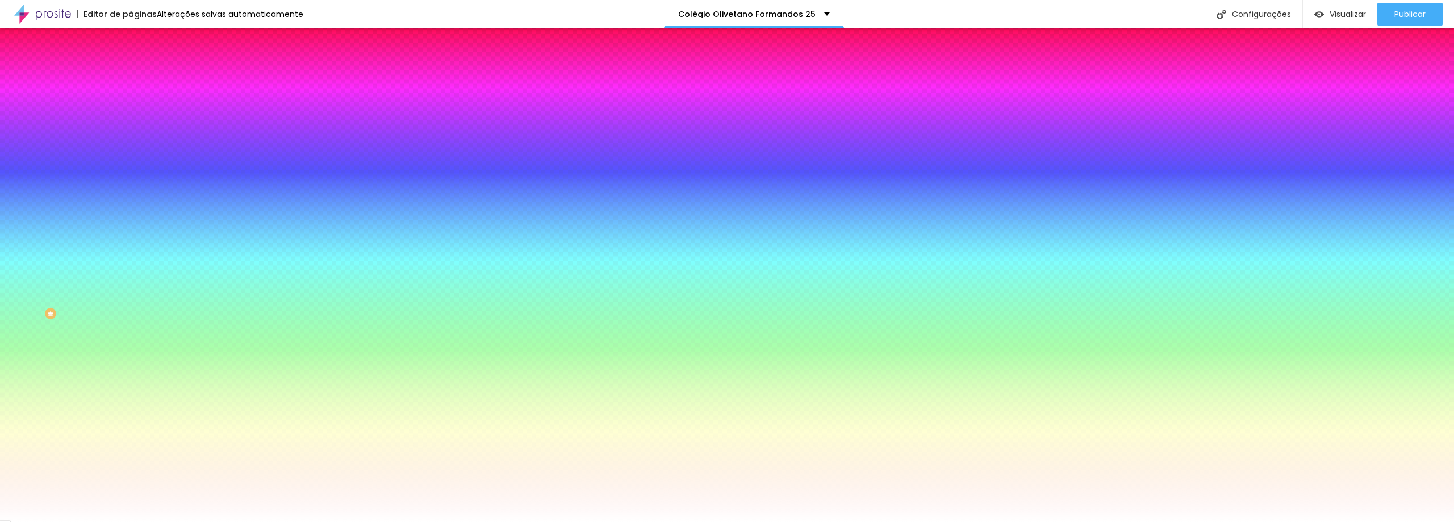
click at [141, 67] on span "Conteúdo" at bounding box center [158, 62] width 35 height 10
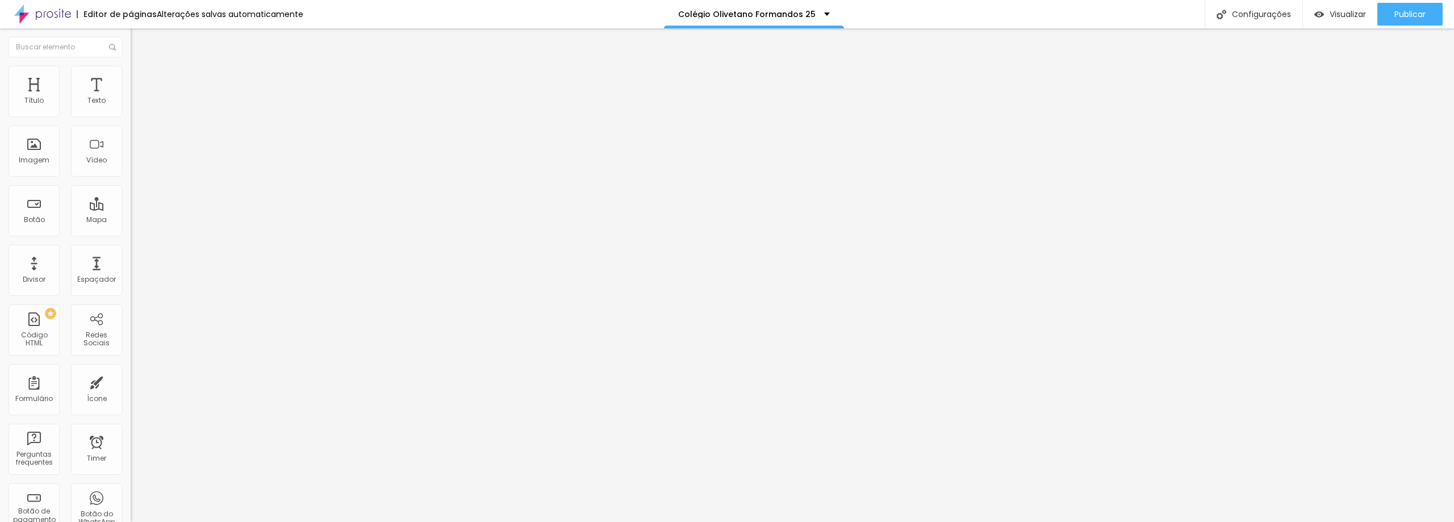
click at [131, 112] on img at bounding box center [135, 109] width 8 height 8
click at [131, 115] on img at bounding box center [135, 118] width 8 height 8
click at [131, 77] on li "Estilo" at bounding box center [196, 71] width 131 height 11
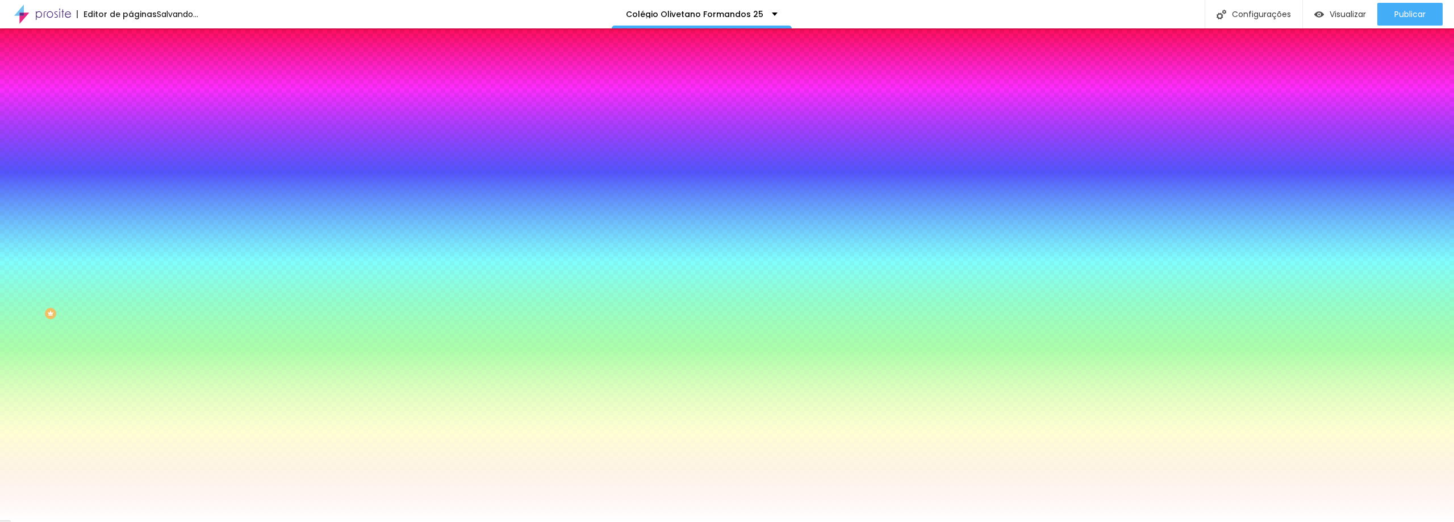
click at [139, 40] on img "button" at bounding box center [143, 41] width 9 height 9
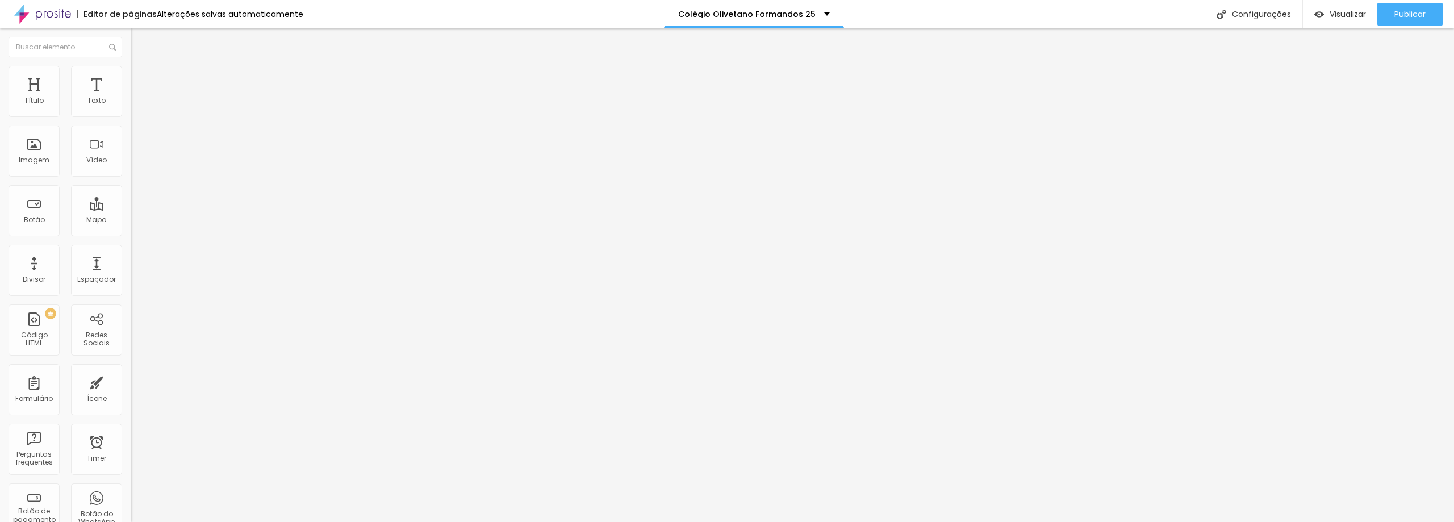
click at [131, 75] on li "Estilo" at bounding box center [196, 71] width 131 height 11
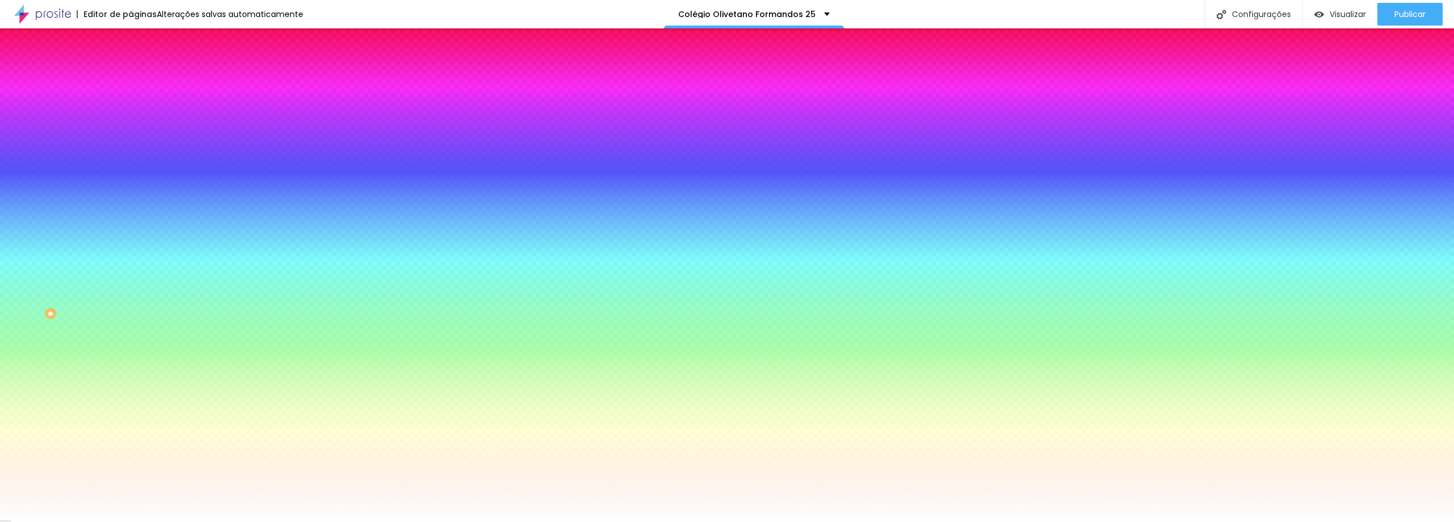
click at [131, 78] on ul "Conteúdo Estilo Avançado" at bounding box center [196, 72] width 131 height 34
click at [131, 103] on div "Adicionar imagem" at bounding box center [196, 99] width 131 height 8
click at [131, 105] on span "Adicionar imagem" at bounding box center [167, 100] width 73 height 10
drag, startPoint x: 1037, startPoint y: 249, endPoint x: 1115, endPoint y: 326, distance: 109.3
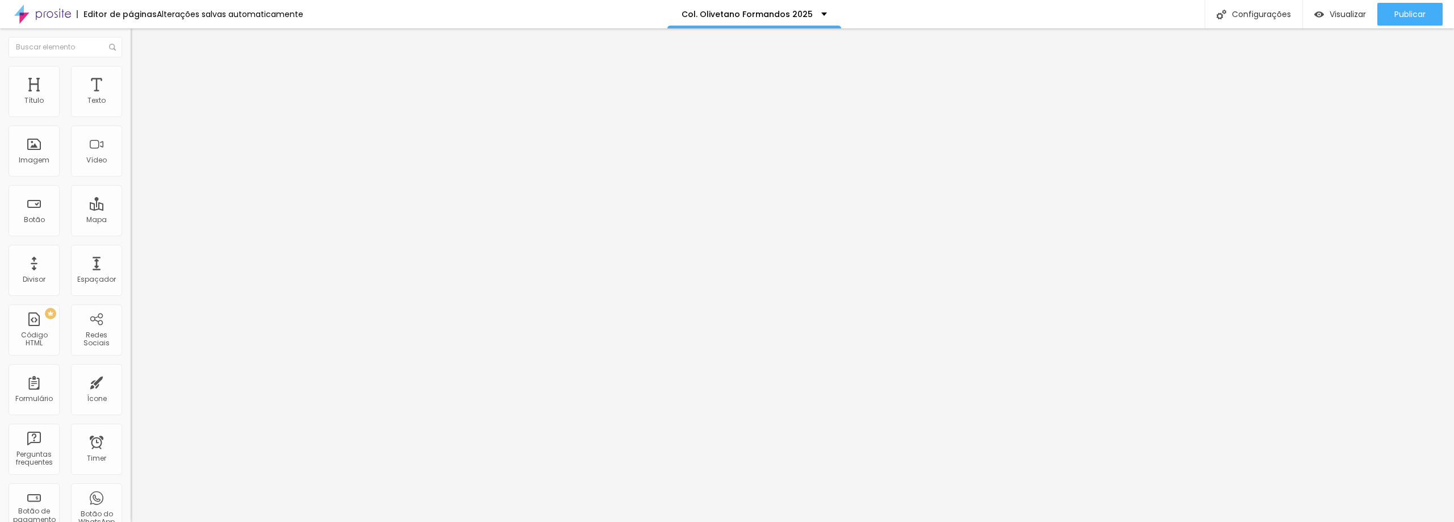
click at [131, 98] on span "Trocar imagem" at bounding box center [162, 93] width 62 height 10
drag, startPoint x: 95, startPoint y: 206, endPoint x: 34, endPoint y: 220, distance: 62.8
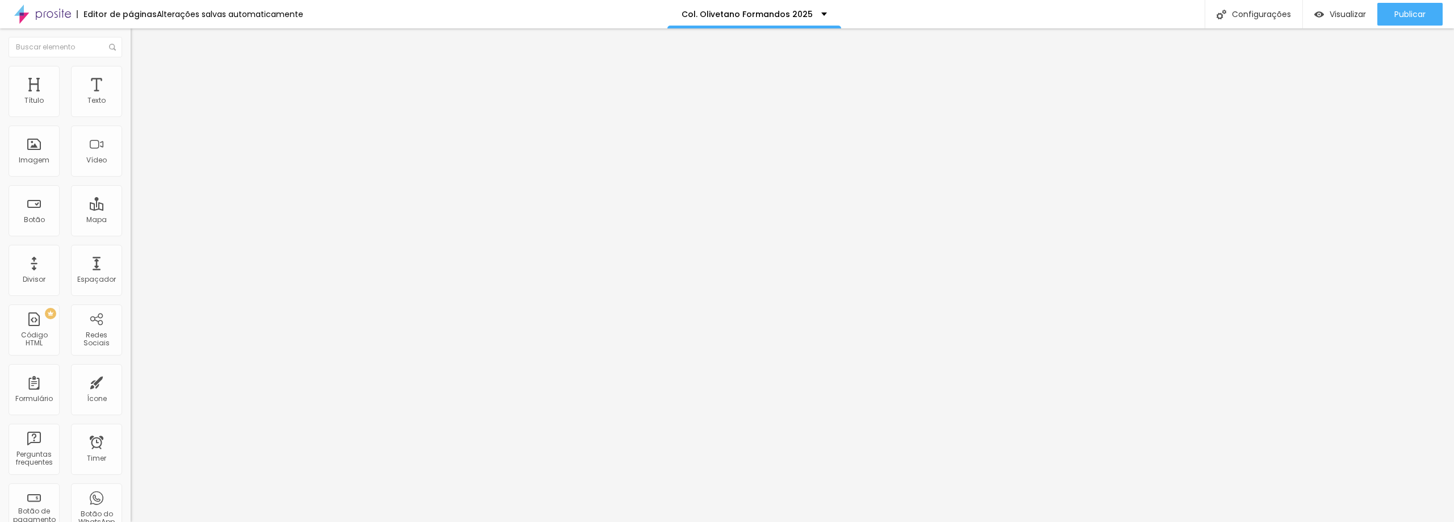
click at [131, 393] on textarea "Olá, Seja Bem Vindo! Formatura 2025 - Col. 14 de Julho - Ensino Fund. e Médio" at bounding box center [195, 402] width 128 height 19
click at [131, 393] on textarea "Olá, Seja Bem Vindo! Formatura 2025 - Col. Olivetano - Ensino Fund. e Médio" at bounding box center [195, 402] width 128 height 19
click at [131, 393] on textarea "Olá, Seja Bem Vindo! Formatura 2025 - Col. Olivetano - Ensino Fund. e Médio. Em…" at bounding box center [195, 402] width 128 height 19
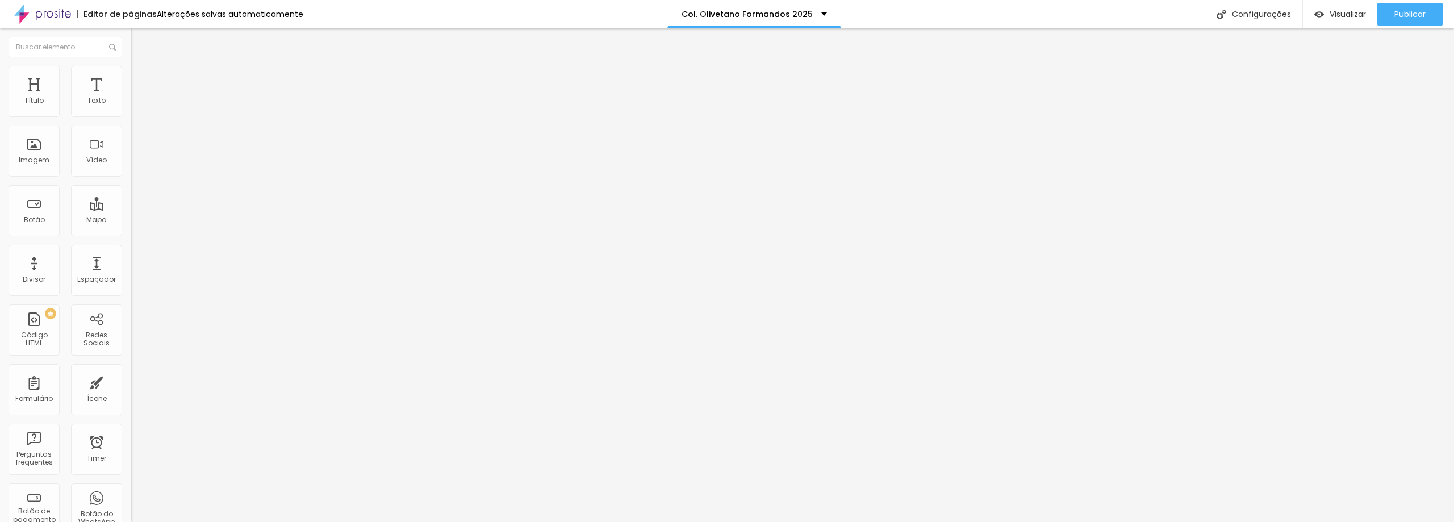
click at [131, 393] on textarea "Olá, Seja Bem Vindo! Formatura 2025 - Col. Olivetano - Ensino Fund. e Médio Em …" at bounding box center [195, 402] width 128 height 19
type textarea "Olá, Seja Bem Vindo! Formatura 2025 - Col. Olivetano - Ensino Fund. e Médio Em …"
click at [1407, 15] on span "Publicar" at bounding box center [1410, 14] width 31 height 9
click at [1395, 10] on span "Publicar" at bounding box center [1410, 14] width 31 height 9
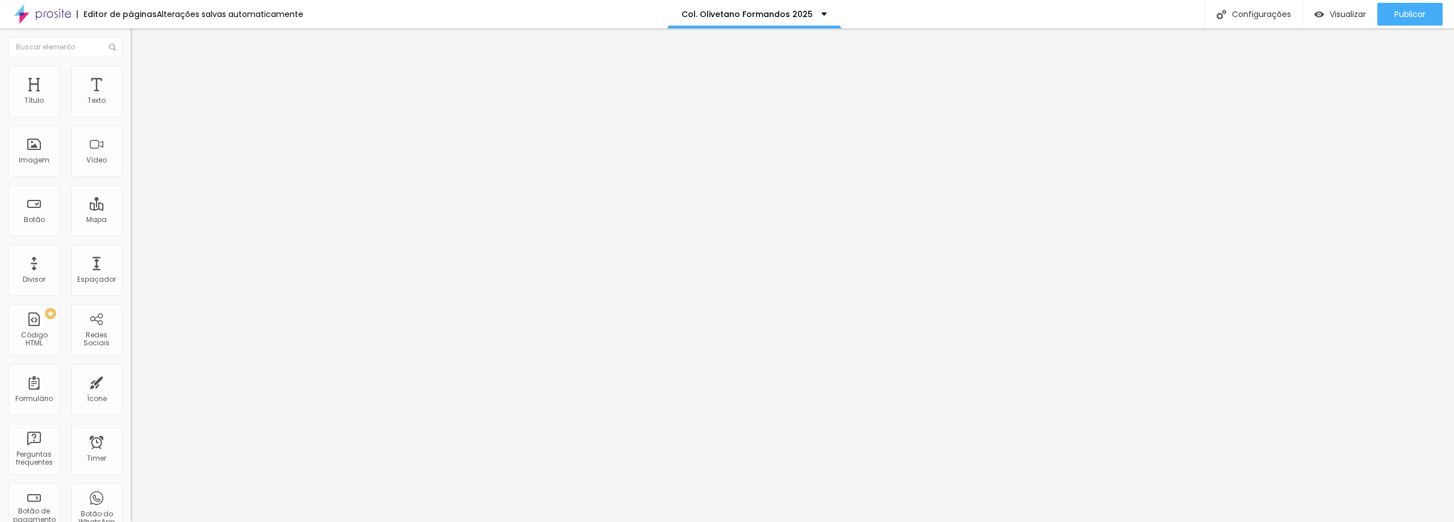
click at [131, 98] on span "Trocar imagem" at bounding box center [162, 93] width 62 height 10
click at [131, 115] on input "text" at bounding box center [199, 108] width 136 height 11
click at [1415, 11] on span "Publicar" at bounding box center [1410, 14] width 31 height 9
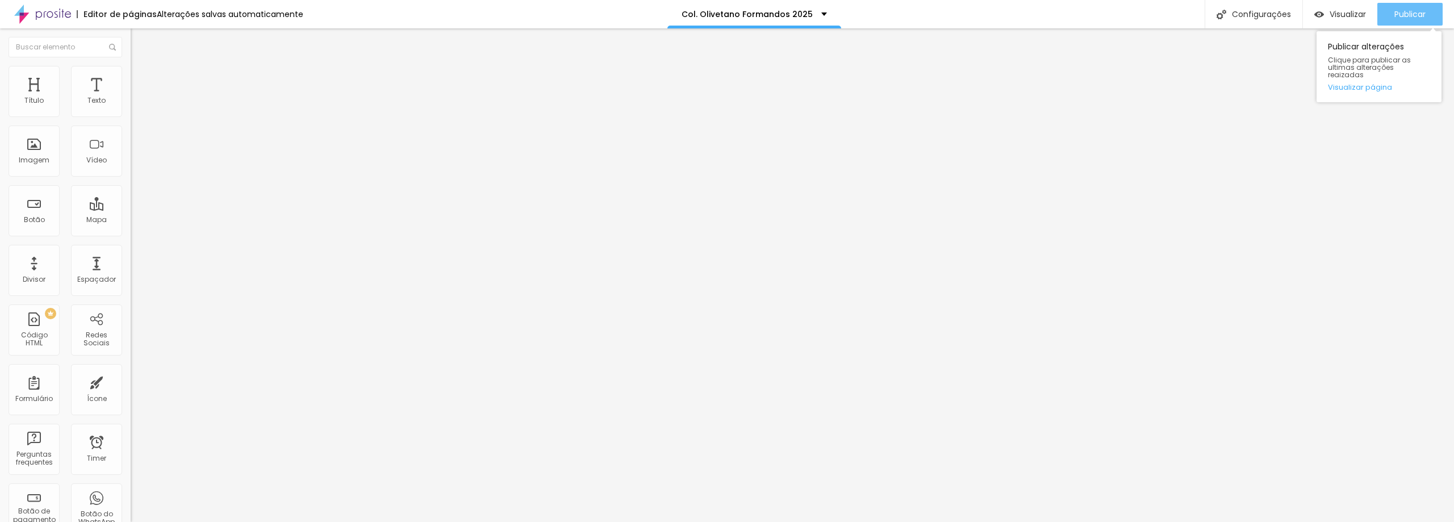
click at [1418, 18] on span "Publicar" at bounding box center [1410, 14] width 31 height 9
type input "h"
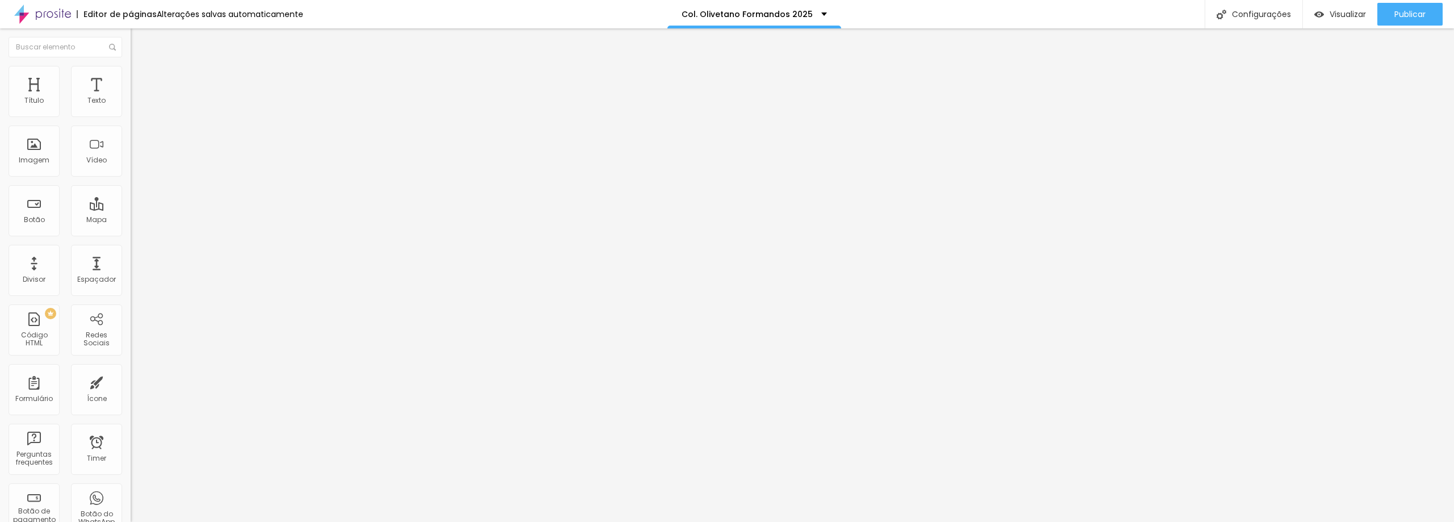
click at [131, 98] on span "Trocar imagem" at bounding box center [162, 93] width 62 height 10
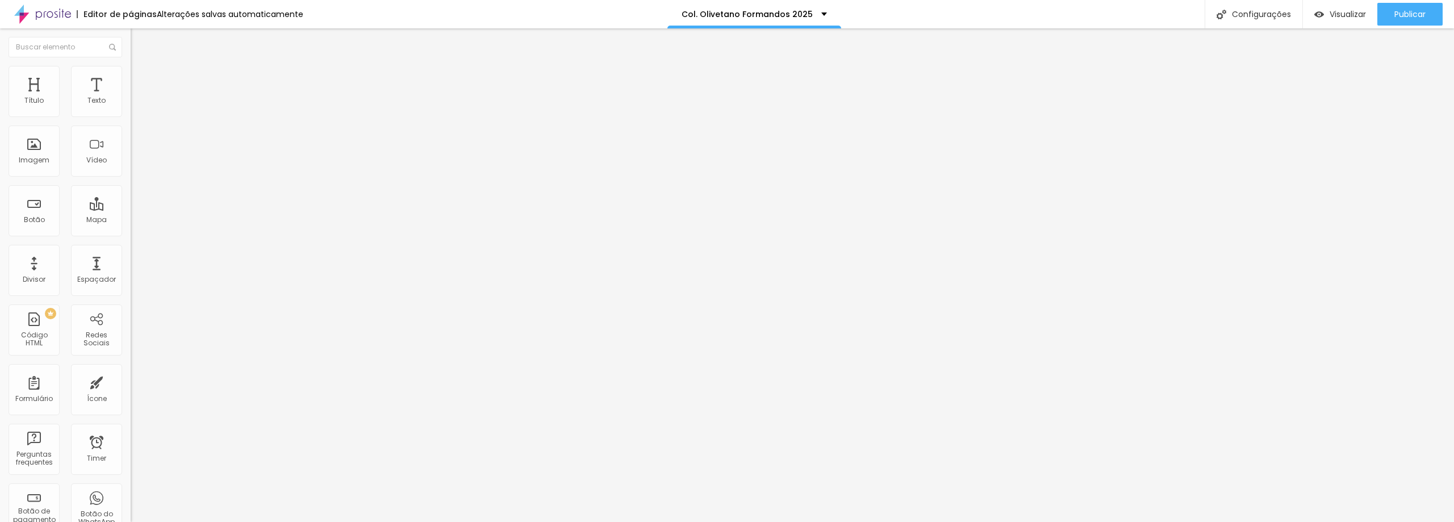
click at [131, 97] on div "Trocar imagem" at bounding box center [196, 93] width 131 height 8
click at [131, 98] on span "Trocar imagem" at bounding box center [162, 93] width 62 height 10
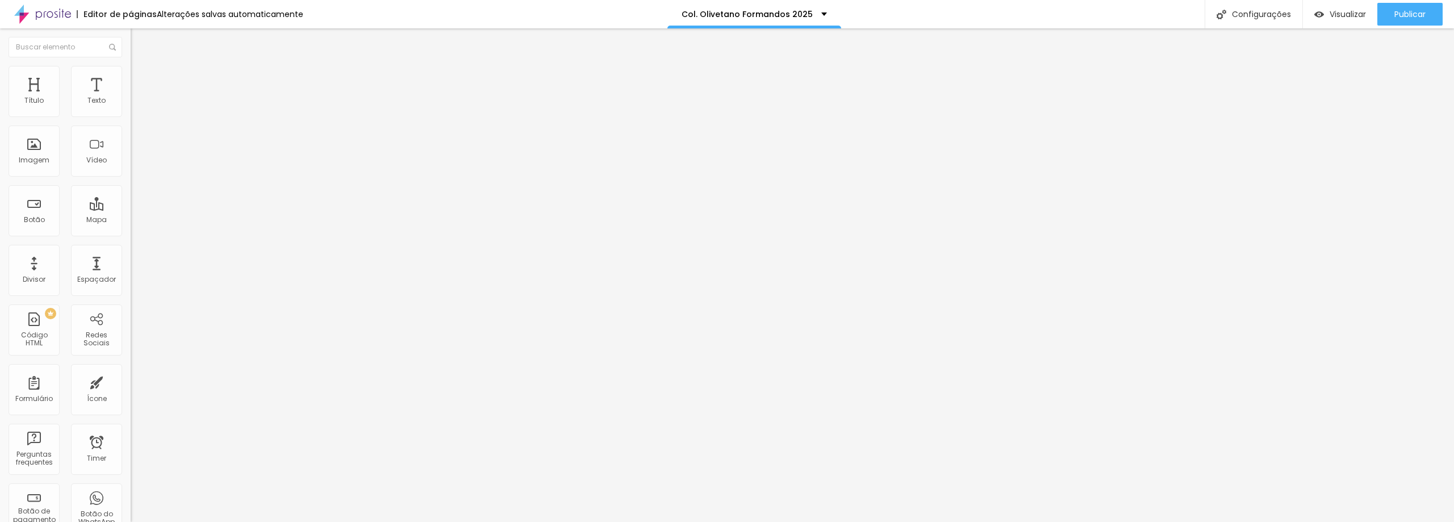
click at [131, 97] on div "Trocar imagem" at bounding box center [196, 93] width 131 height 8
click at [131, 98] on span "Trocar imagem" at bounding box center [162, 93] width 62 height 10
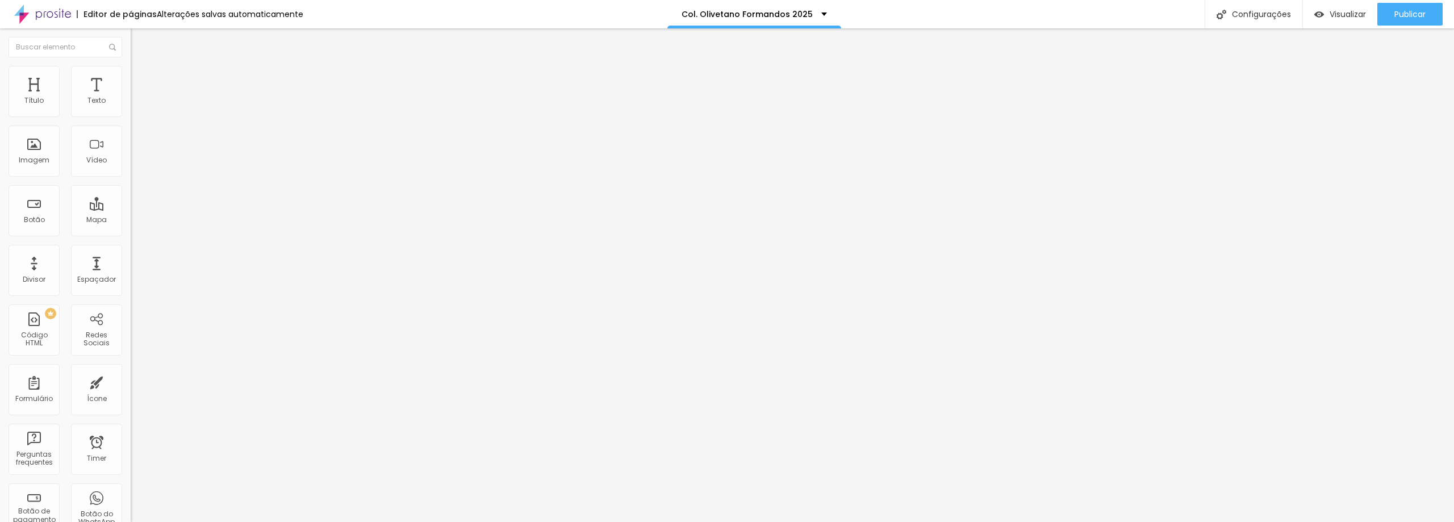
click at [131, 97] on div "Trocar imagem" at bounding box center [196, 93] width 131 height 8
click at [131, 98] on span "Trocar imagem" at bounding box center [162, 93] width 62 height 10
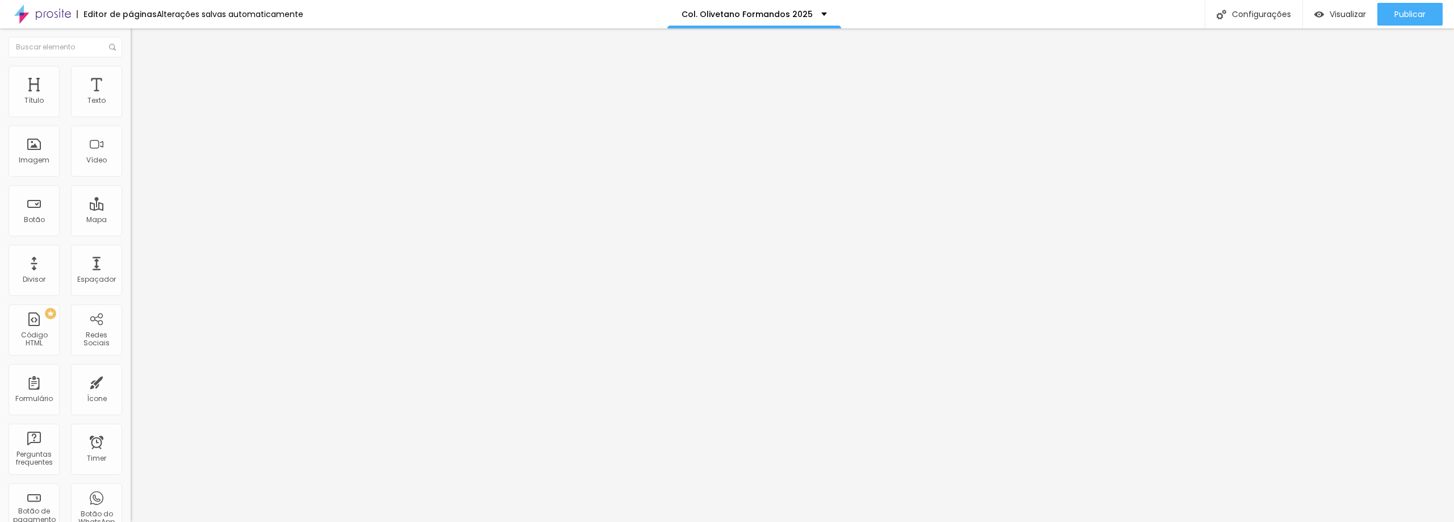
click at [131, 98] on span "Trocar imagem" at bounding box center [162, 93] width 62 height 10
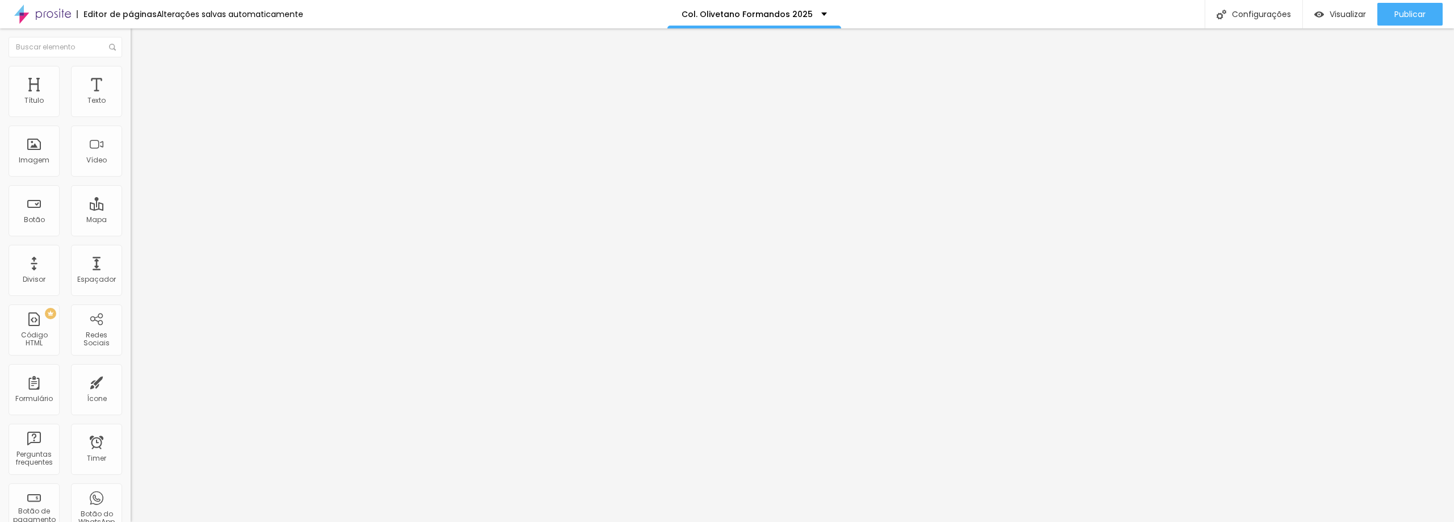
click at [131, 151] on div "Editar Coluna Conteúdo Estilo Avançado Alinhamento" at bounding box center [196, 275] width 131 height 494
click at [131, 98] on span "Adicionar imagem" at bounding box center [167, 93] width 73 height 10
click at [131, 178] on span "Original" at bounding box center [144, 173] width 27 height 10
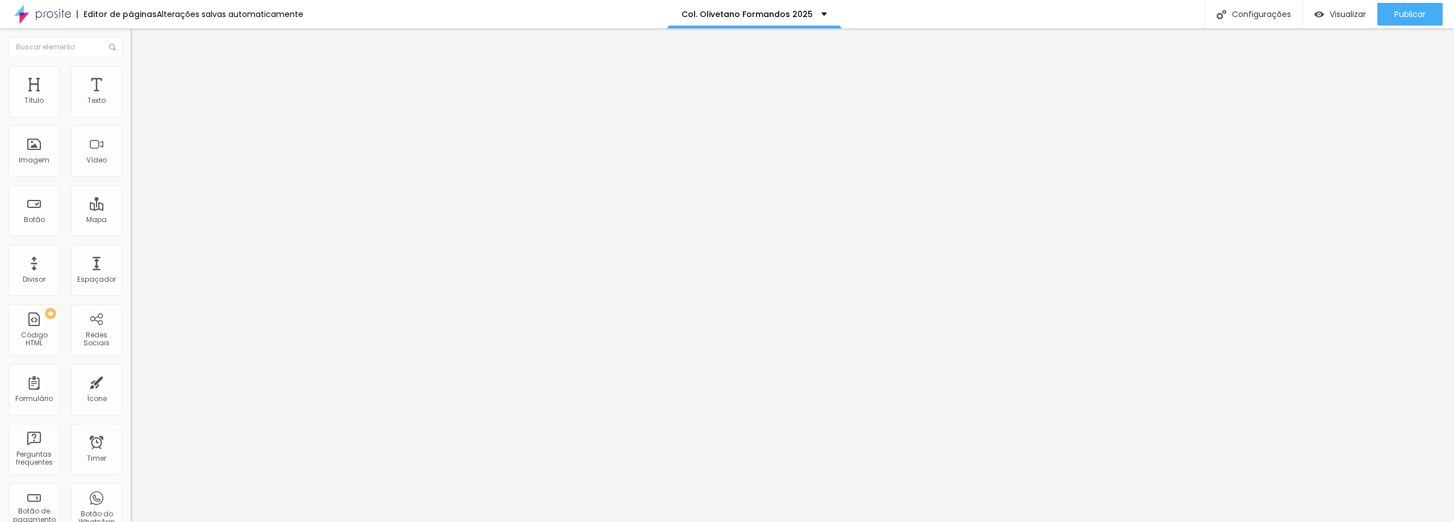
click at [131, 197] on div "Quadrado 1:1" at bounding box center [196, 193] width 131 height 7
click at [131, 191] on span "Padrão" at bounding box center [144, 187] width 26 height 10
click at [131, 185] on span "Cinema" at bounding box center [145, 180] width 28 height 10
click at [131, 195] on span "Padrão" at bounding box center [144, 191] width 26 height 10
click at [131, 202] on span "Quadrado" at bounding box center [149, 198] width 37 height 10
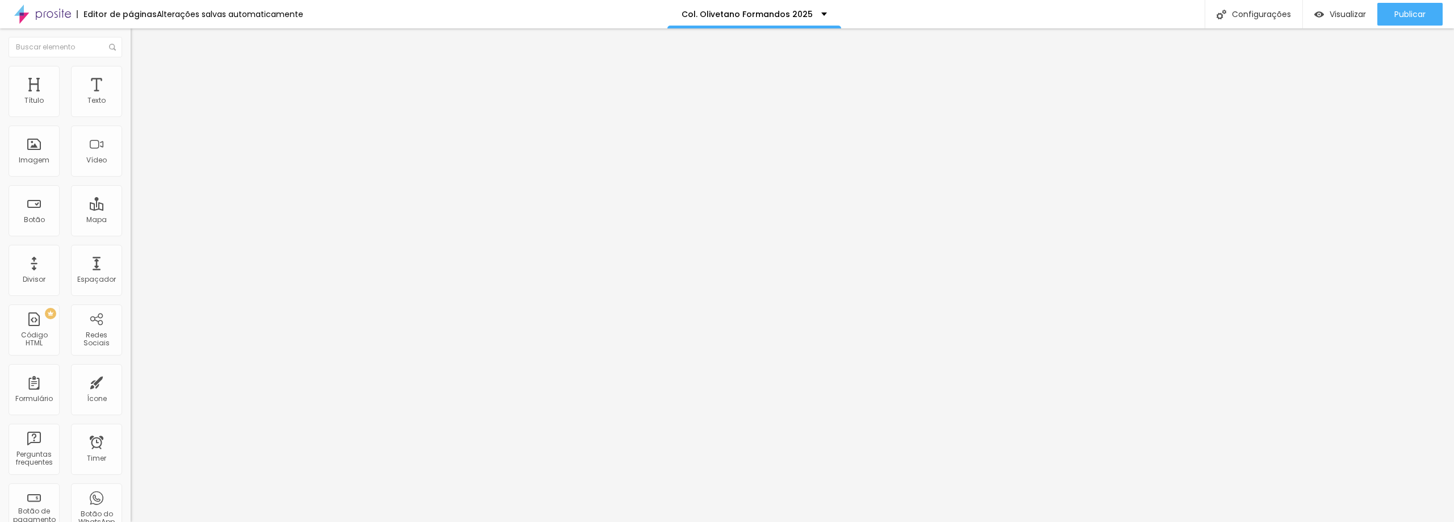
click at [131, 209] on span "Original" at bounding box center [144, 204] width 27 height 10
click at [131, 191] on span "Padrão" at bounding box center [144, 187] width 26 height 10
click at [131, 178] on span "Original" at bounding box center [144, 173] width 27 height 10
click at [131, 191] on span "Padrão" at bounding box center [144, 187] width 26 height 10
click at [140, 195] on span "Padrão" at bounding box center [153, 191] width 26 height 10
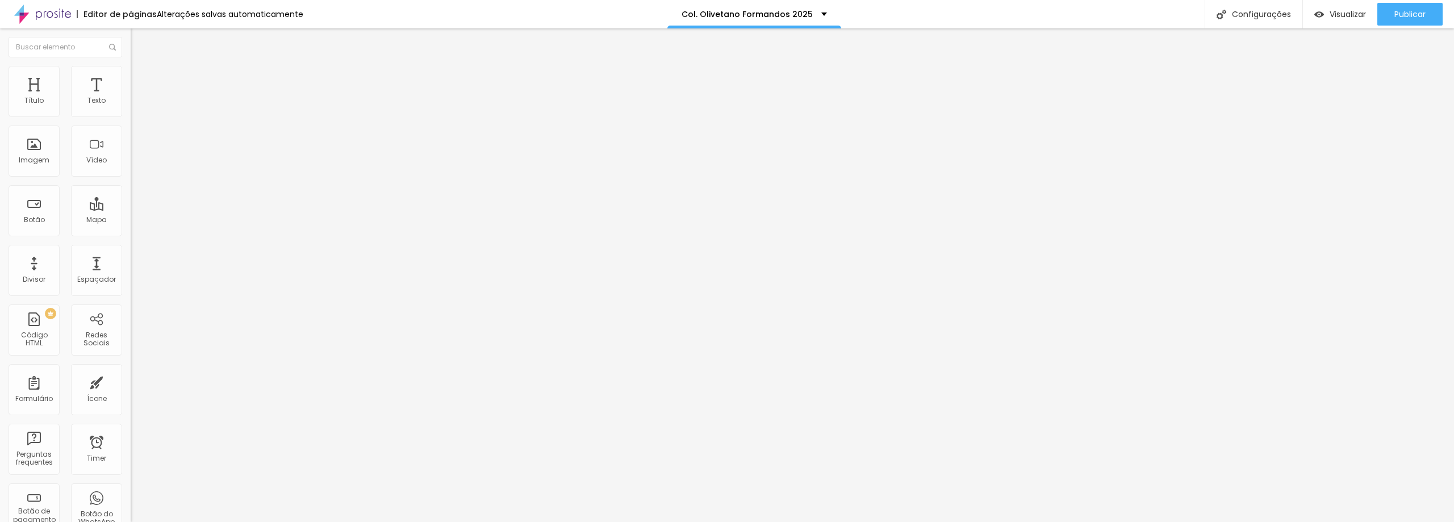
drag, startPoint x: 130, startPoint y: 282, endPoint x: 122, endPoint y: 114, distance: 168.9
click at [131, 114] on div "Modo Encaixotado Encaixotado Completo" at bounding box center [196, 104] width 131 height 31
click at [131, 103] on span "Encaixotado" at bounding box center [153, 99] width 44 height 10
click at [131, 121] on span "Completo" at bounding box center [148, 116] width 35 height 10
click at [131, 111] on div "Modo Encaixotado Encaixotado Completo" at bounding box center [196, 104] width 131 height 31
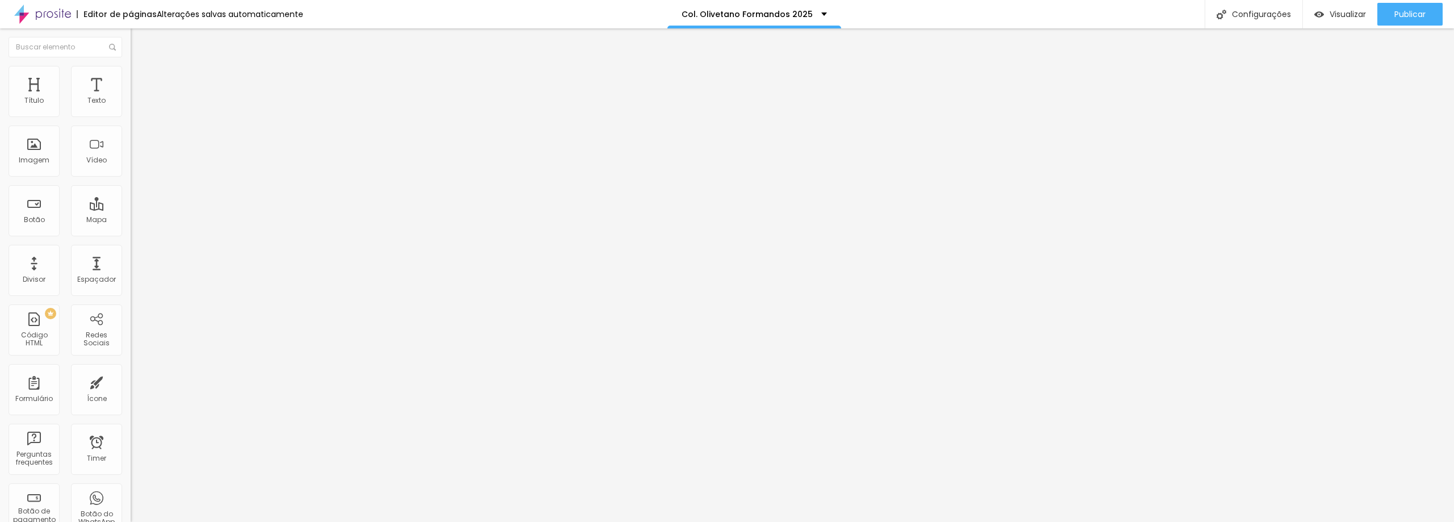
click at [131, 103] on span "Encaixotado" at bounding box center [153, 99] width 44 height 10
click at [131, 121] on span "Completo" at bounding box center [148, 116] width 35 height 10
click at [131, 98] on span "Trocar imagem" at bounding box center [162, 93] width 62 height 10
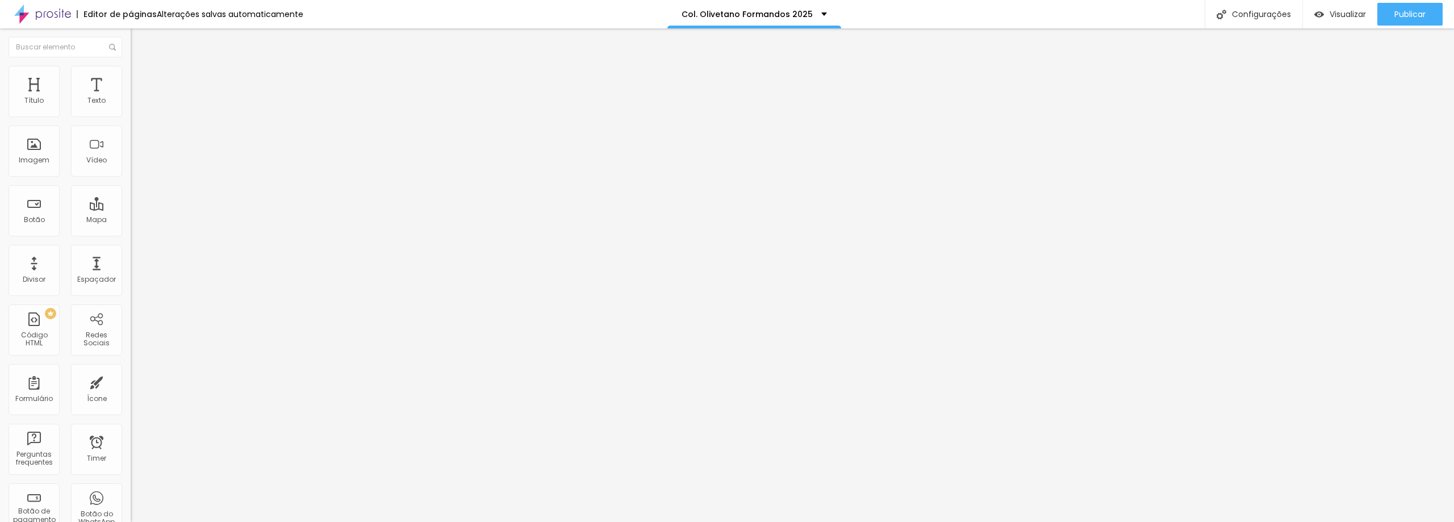
click at [131, 98] on span "Trocar imagem" at bounding box center [162, 93] width 62 height 10
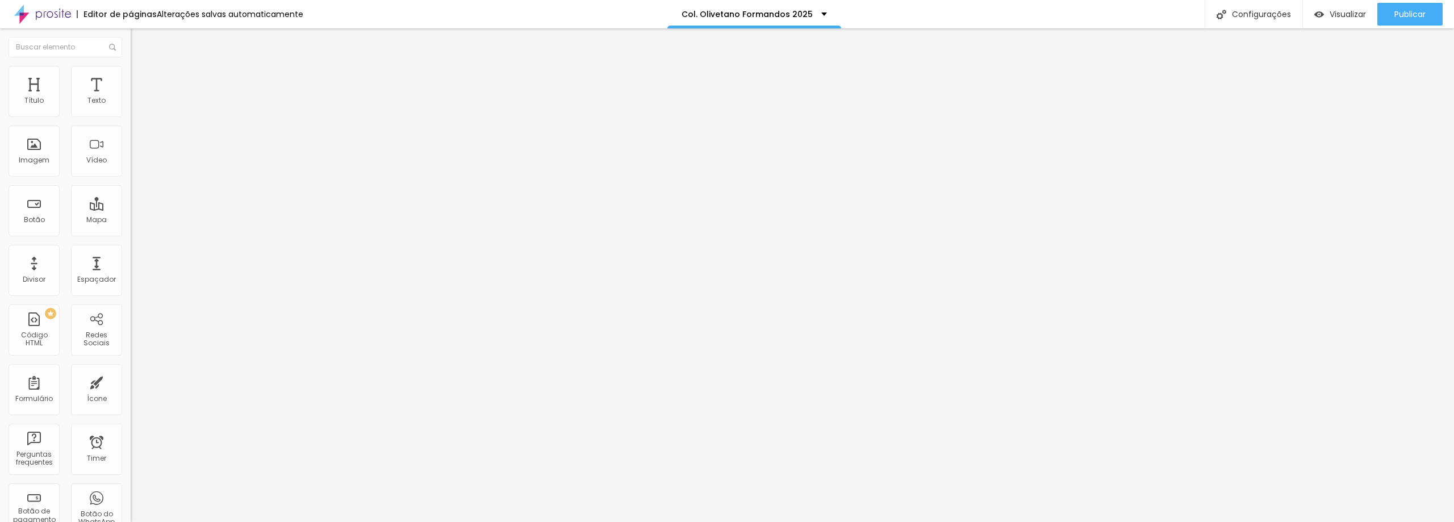
click at [139, 40] on img "button" at bounding box center [143, 41] width 9 height 9
click at [131, 98] on span "Adicionar imagem" at bounding box center [167, 93] width 73 height 10
click at [131, 39] on button "Editar Coluna" at bounding box center [196, 41] width 131 height 26
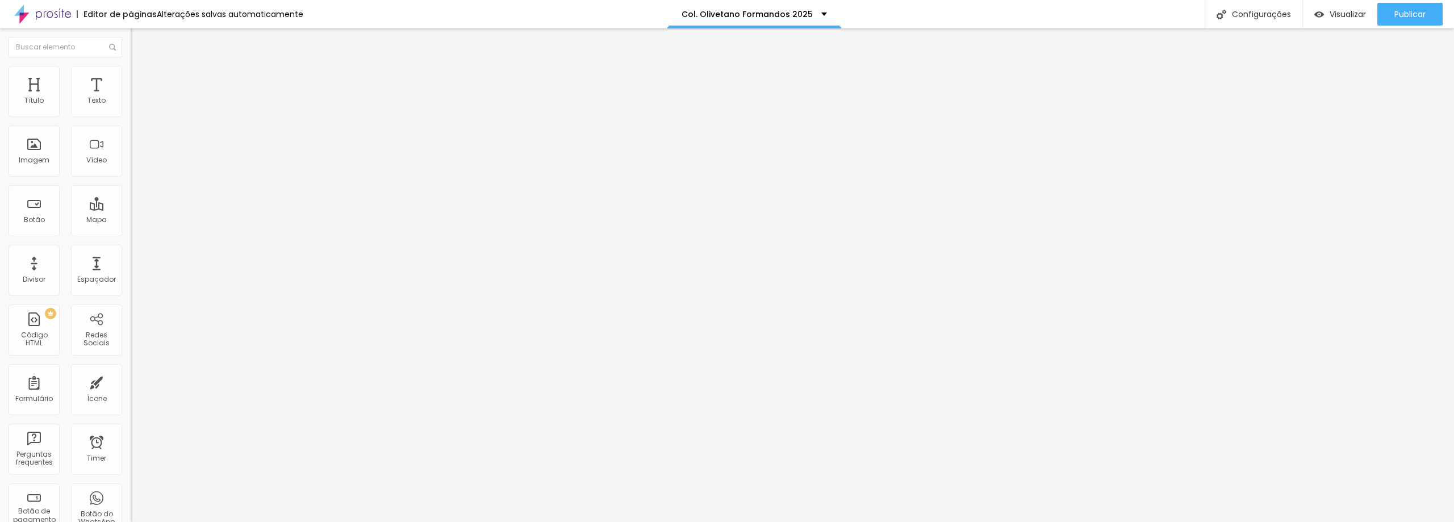
click at [131, 98] on span "Adicionar imagem" at bounding box center [167, 93] width 73 height 10
click at [131, 98] on span "Trocar imagem" at bounding box center [162, 93] width 62 height 10
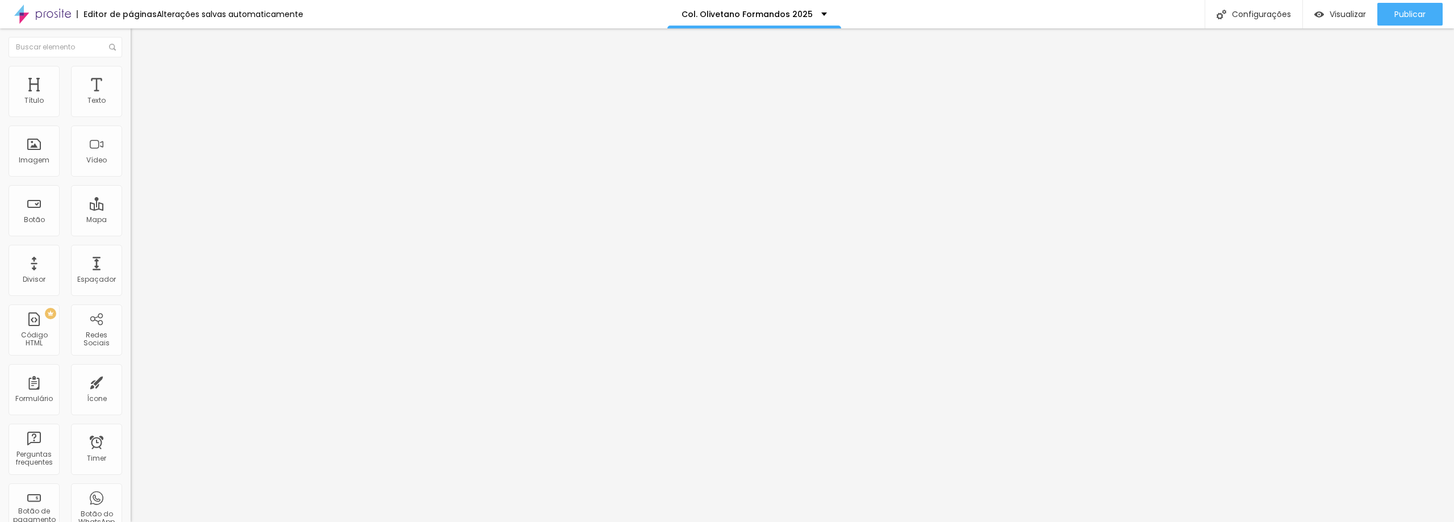
click at [131, 98] on span "Trocar imagem" at bounding box center [162, 93] width 62 height 10
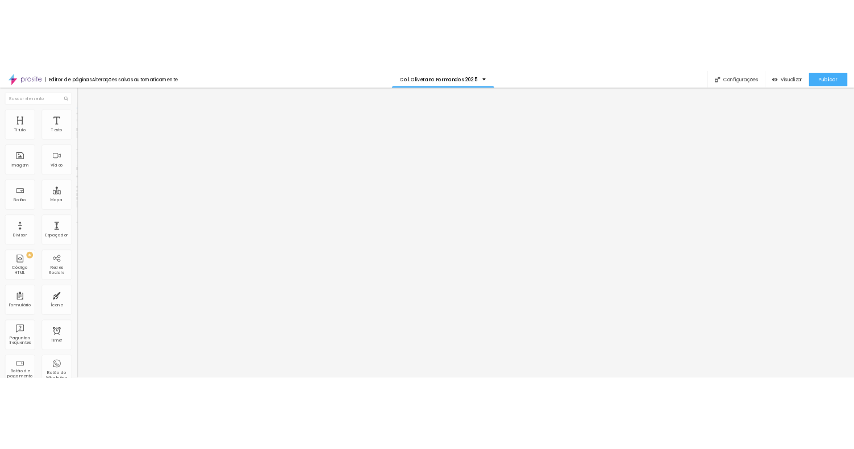
scroll to position [558, 0]
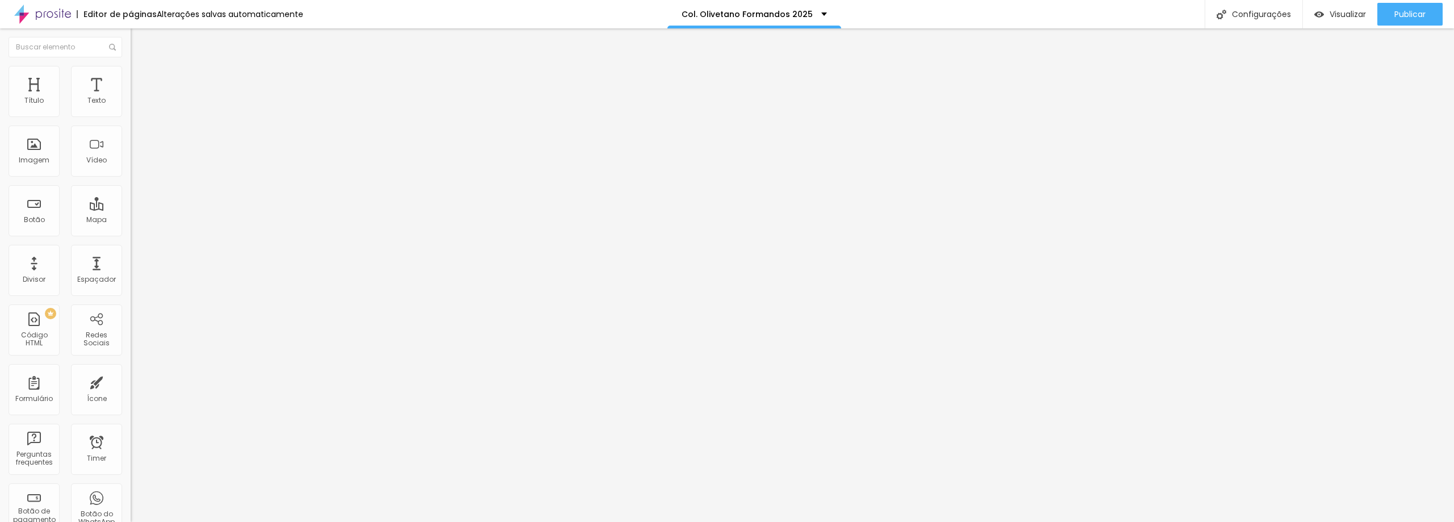
click at [131, 98] on span "Trocar imagem" at bounding box center [162, 93] width 62 height 10
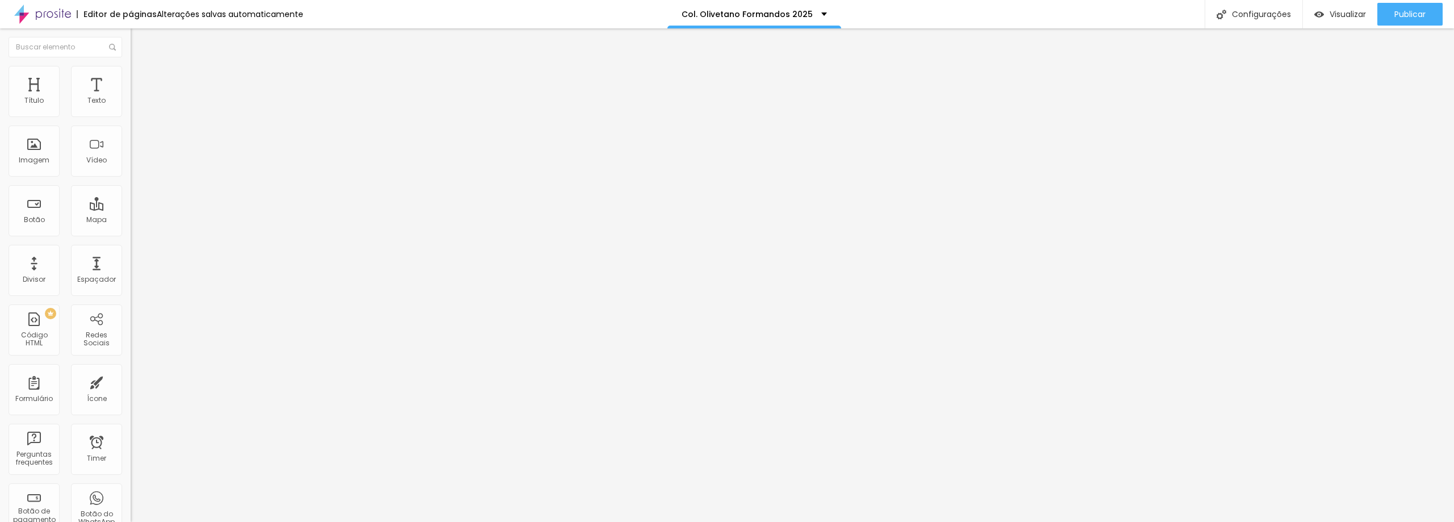
click at [131, 98] on span "Trocar imagem" at bounding box center [162, 93] width 62 height 10
click at [1415, 16] on span "Publicar" at bounding box center [1410, 14] width 31 height 9
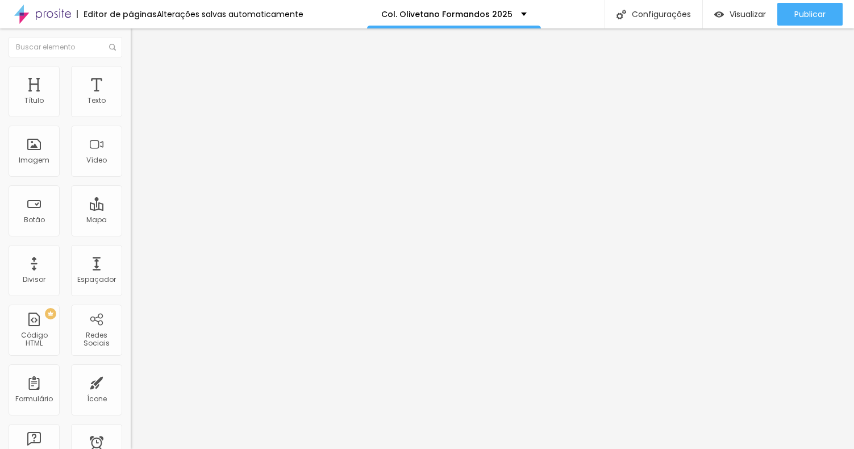
click at [131, 234] on input "text" at bounding box center [199, 228] width 136 height 11
paste input "http://www.paulistaeventos.com.br/olivetano"
type input "http://www.paulistaeventos.com.br/olivetano"
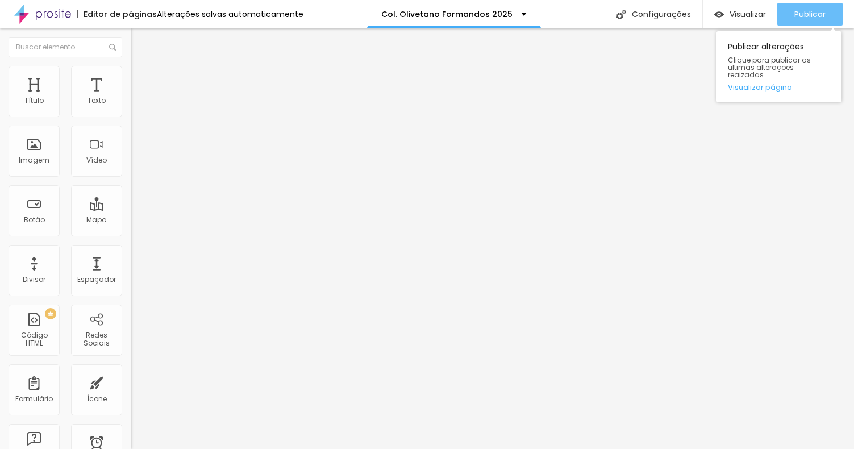
click at [800, 17] on span "Publicar" at bounding box center [809, 14] width 31 height 9
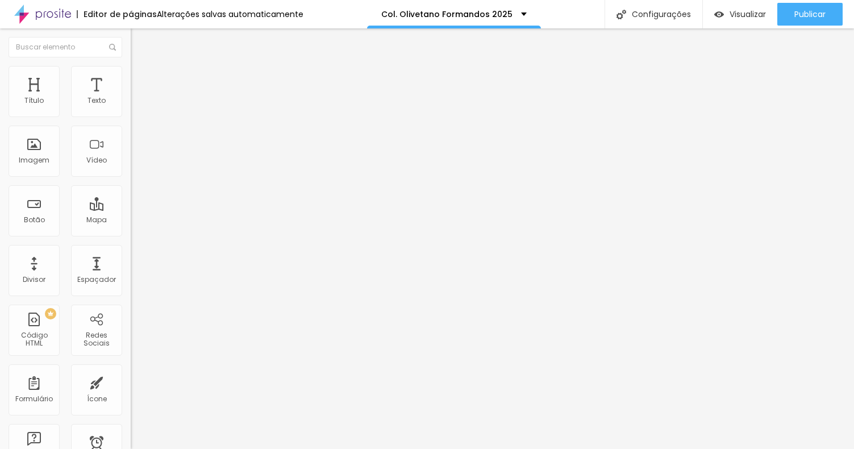
click at [131, 252] on div "Trocar imagem Descrição da imagem (Alt) Alinhamento Proporção Original Cinema 1…" at bounding box center [196, 174] width 131 height 171
click at [131, 178] on span "Original" at bounding box center [144, 173] width 27 height 10
click at [131, 185] on span "Cinema" at bounding box center [145, 180] width 28 height 10
click at [131, 195] on span "Padrão" at bounding box center [144, 191] width 26 height 10
click at [131, 209] on span "Original" at bounding box center [144, 204] width 27 height 10
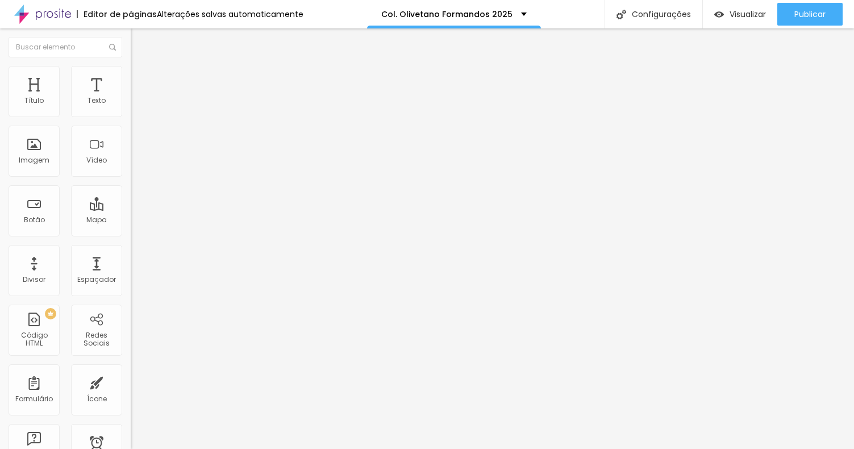
click at [131, 97] on div "Trocar imagem" at bounding box center [196, 93] width 131 height 8
click at [131, 98] on span "Trocar imagem" at bounding box center [162, 93] width 62 height 10
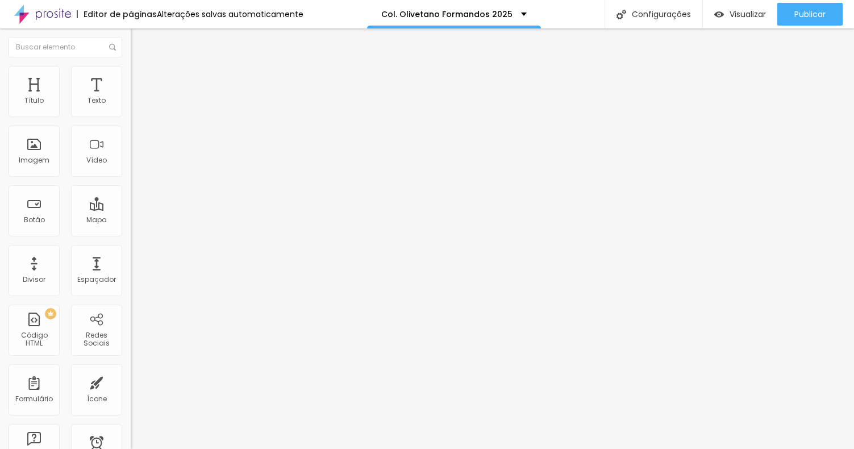
click at [131, 98] on span "Trocar imagem" at bounding box center [162, 93] width 62 height 10
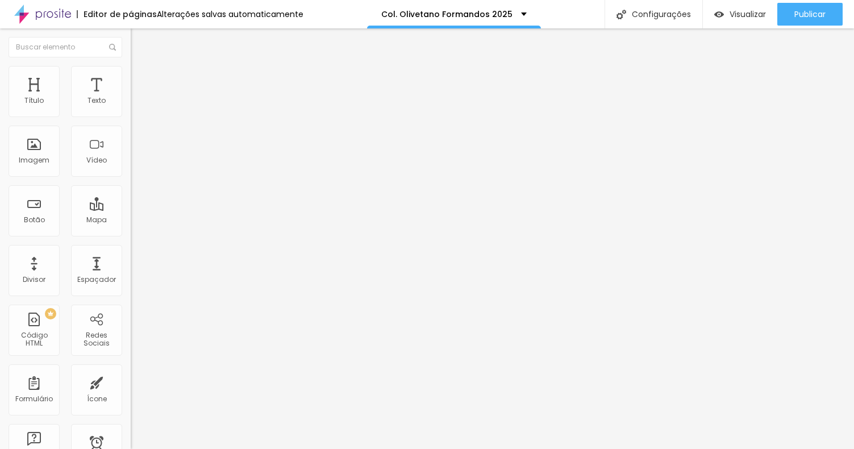
drag, startPoint x: 119, startPoint y: 121, endPoint x: 109, endPoint y: 123, distance: 9.8
click at [131, 97] on div "Trocar imagem" at bounding box center [196, 93] width 131 height 8
click at [131, 98] on span "Trocar imagem" at bounding box center [162, 93] width 62 height 10
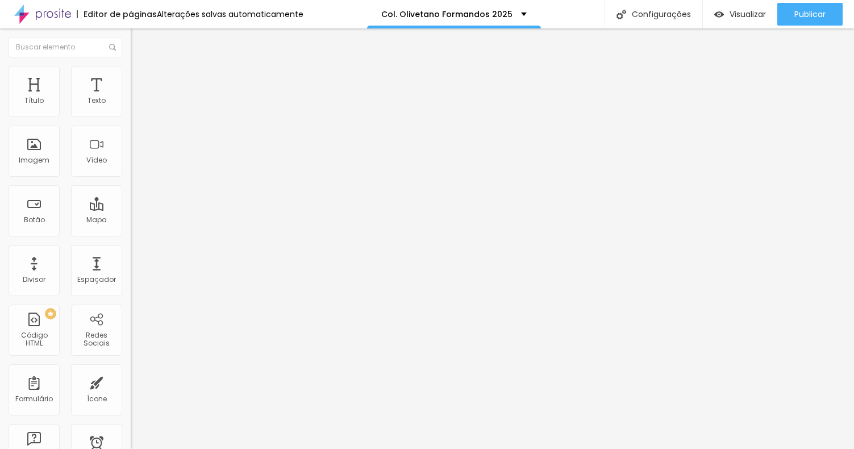
click at [131, 393] on textarea "Olá, Seja Bem Vindo! Formatura 2025 - Col. Olivetano - Ensino Fund. e Médio Em …" at bounding box center [195, 402] width 128 height 19
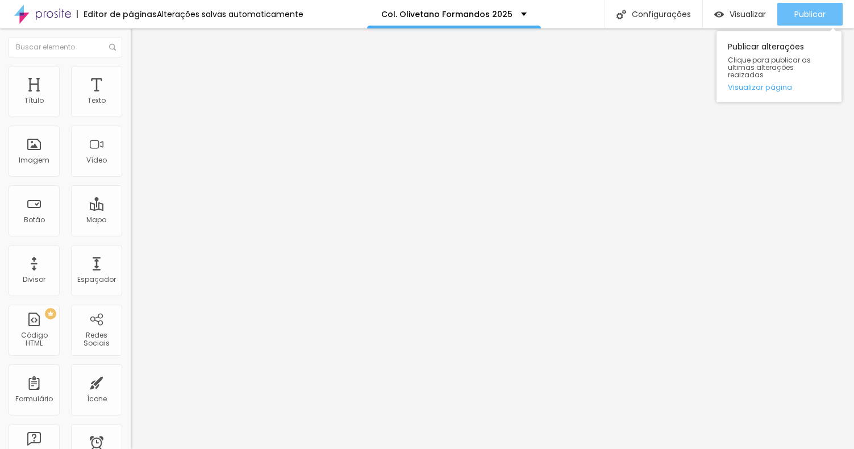
type textarea "Olá, Seja Bem Vindo! Formatura 2025 - Col. Olivetano - Ensino Fund. e Médio Em …"
click at [806, 14] on span "Publicar" at bounding box center [809, 14] width 31 height 9
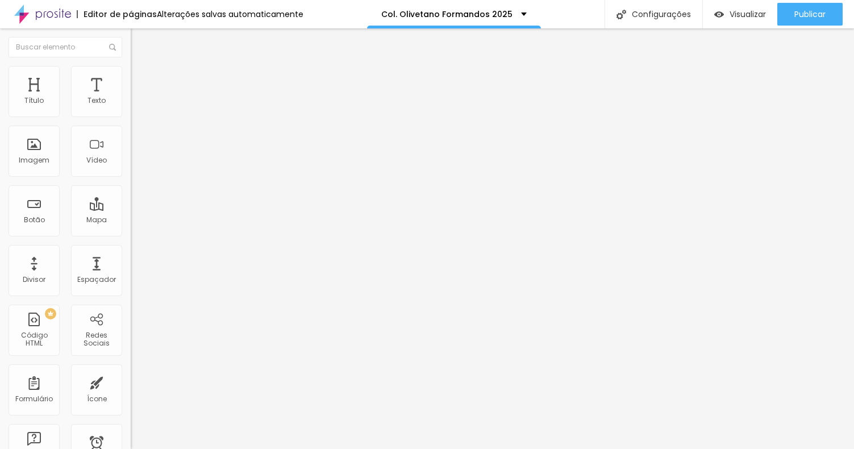
click at [131, 234] on input "text" at bounding box center [199, 228] width 136 height 11
paste input "[URL][DOMAIN_NAME]"
click at [131, 234] on input "[URL][DOMAIN_NAME]" at bounding box center [199, 228] width 136 height 11
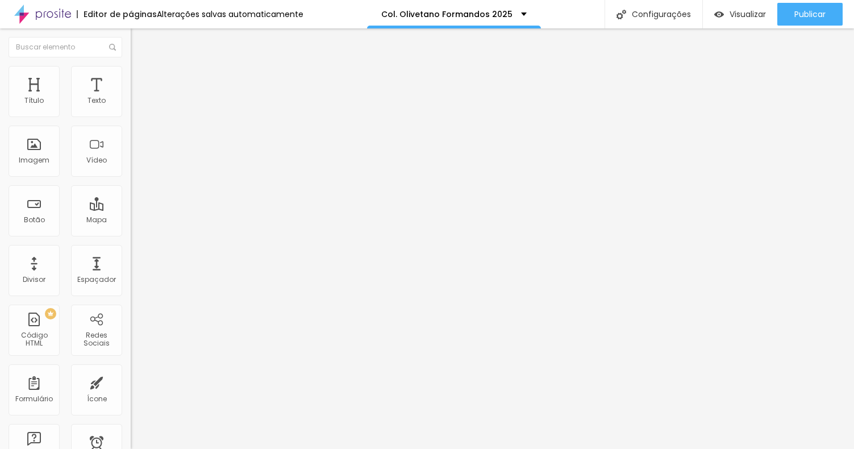
drag, startPoint x: 95, startPoint y: 238, endPoint x: -55, endPoint y: 233, distance: 149.5
click at [0, 233] on html "Editor de páginas Alterações salvas automaticamente Col. Olivetano Formandos 20…" at bounding box center [427, 224] width 854 height 449
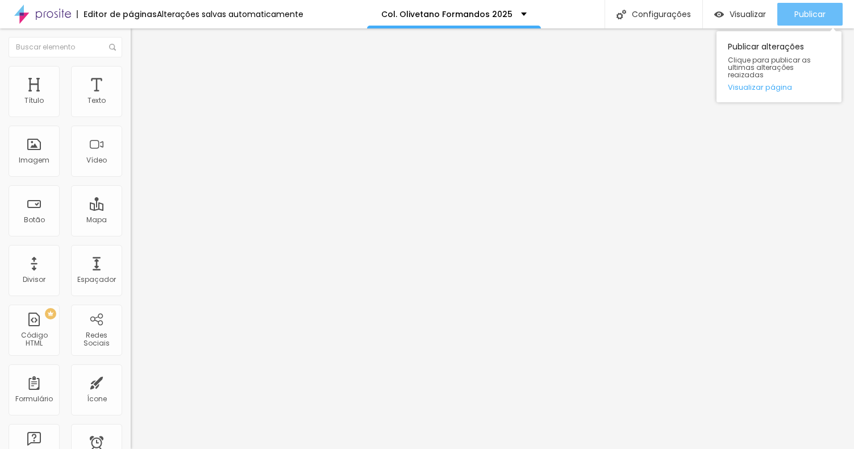
type input "[URL][DOMAIN_NAME]"
click at [816, 19] on span "Publicar" at bounding box center [809, 14] width 31 height 9
